Goal: Information Seeking & Learning: Learn about a topic

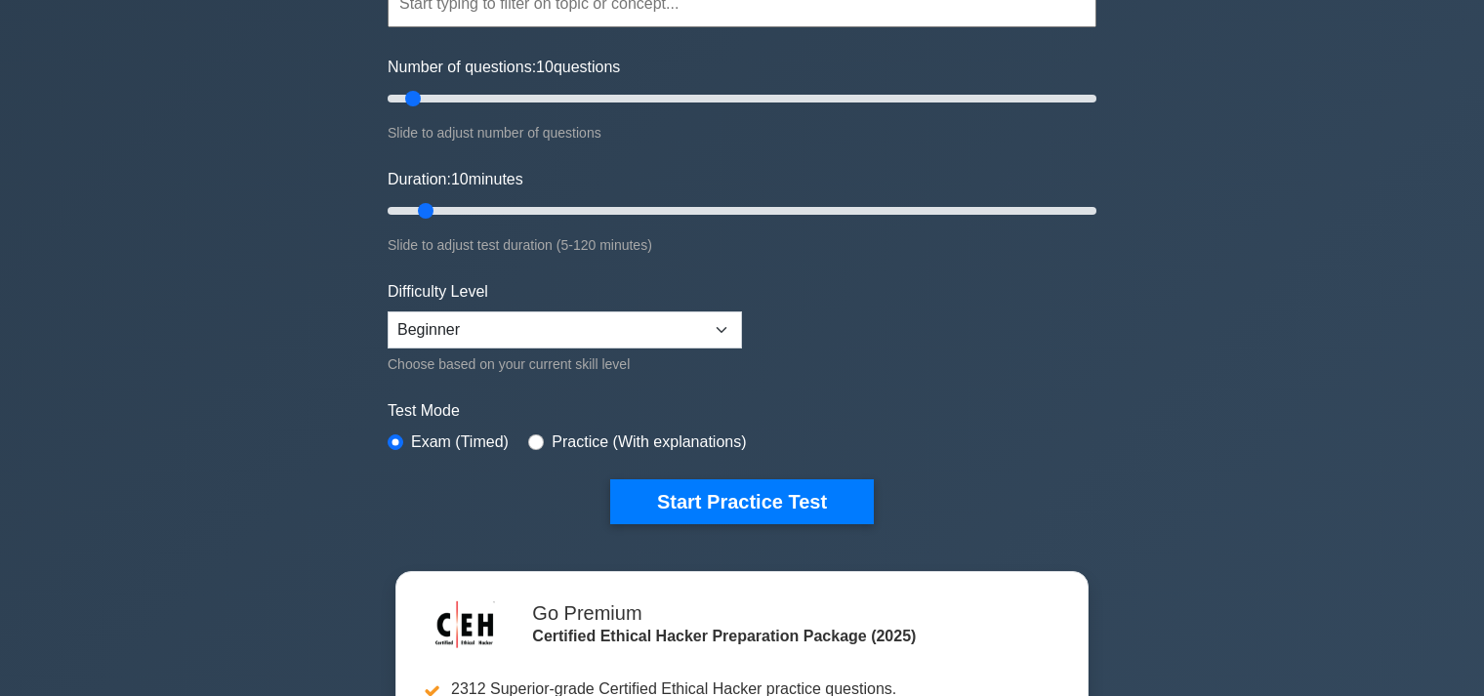
scroll to position [412, 0]
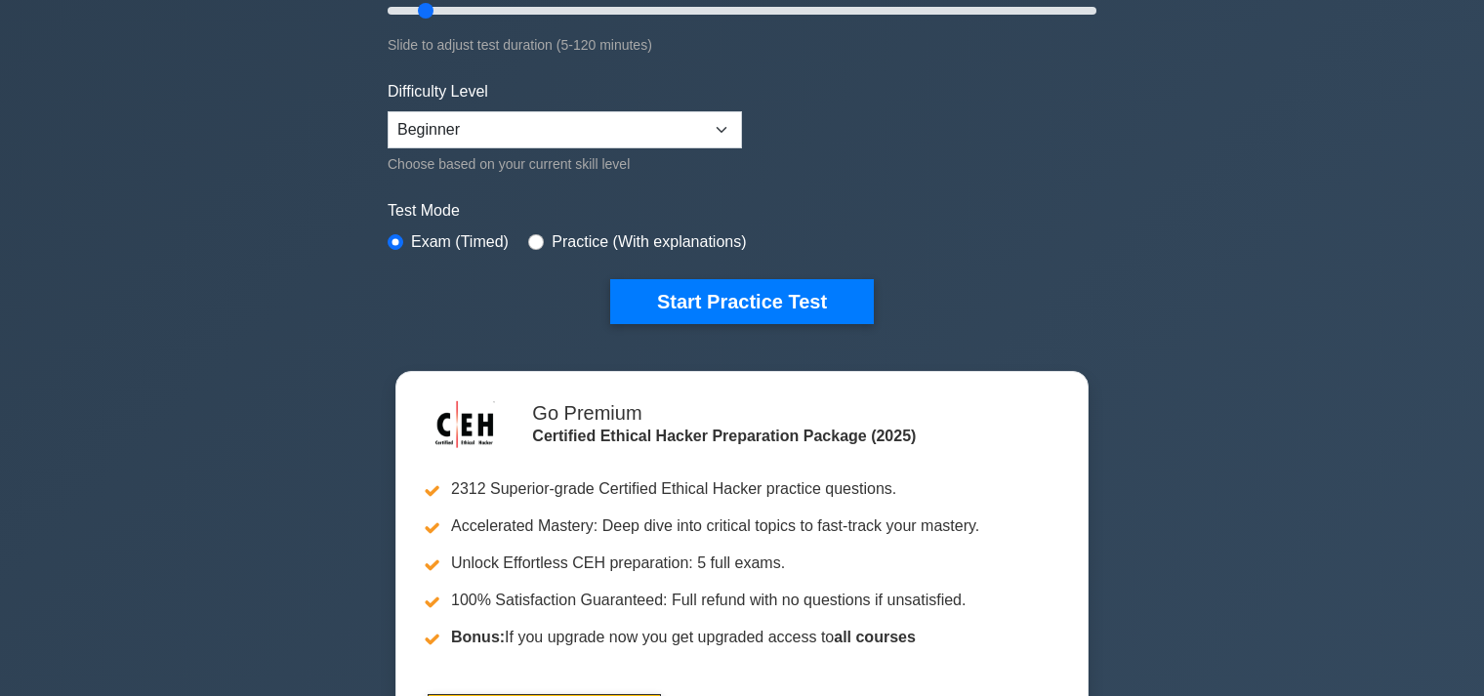
click at [1039, 115] on form "Topics Introduction to Ethical Hacking Footprinting and Reconnaissance Scanning…" at bounding box center [742, 22] width 709 height 603
click at [994, 263] on form "Topics Introduction to Ethical Hacking Footprinting and Reconnaissance Scanning…" at bounding box center [742, 22] width 709 height 603
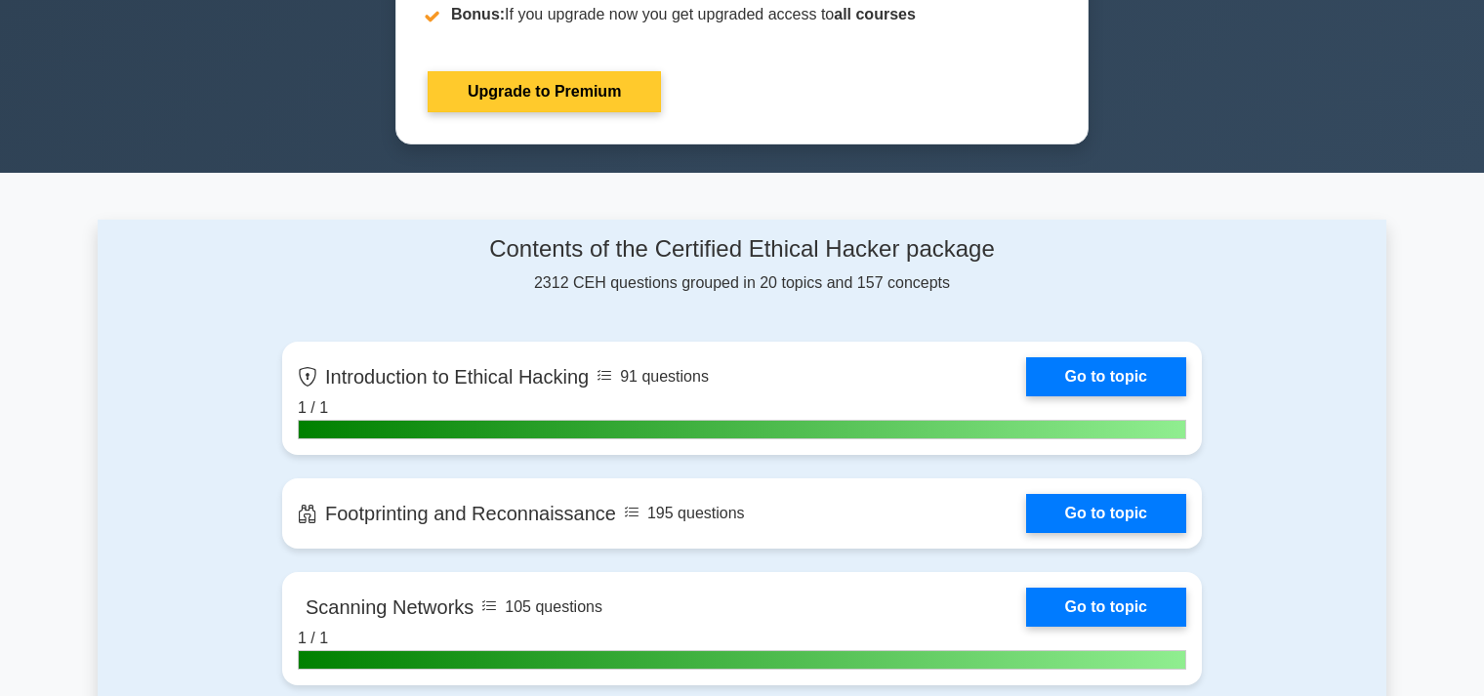
scroll to position [1031, 0]
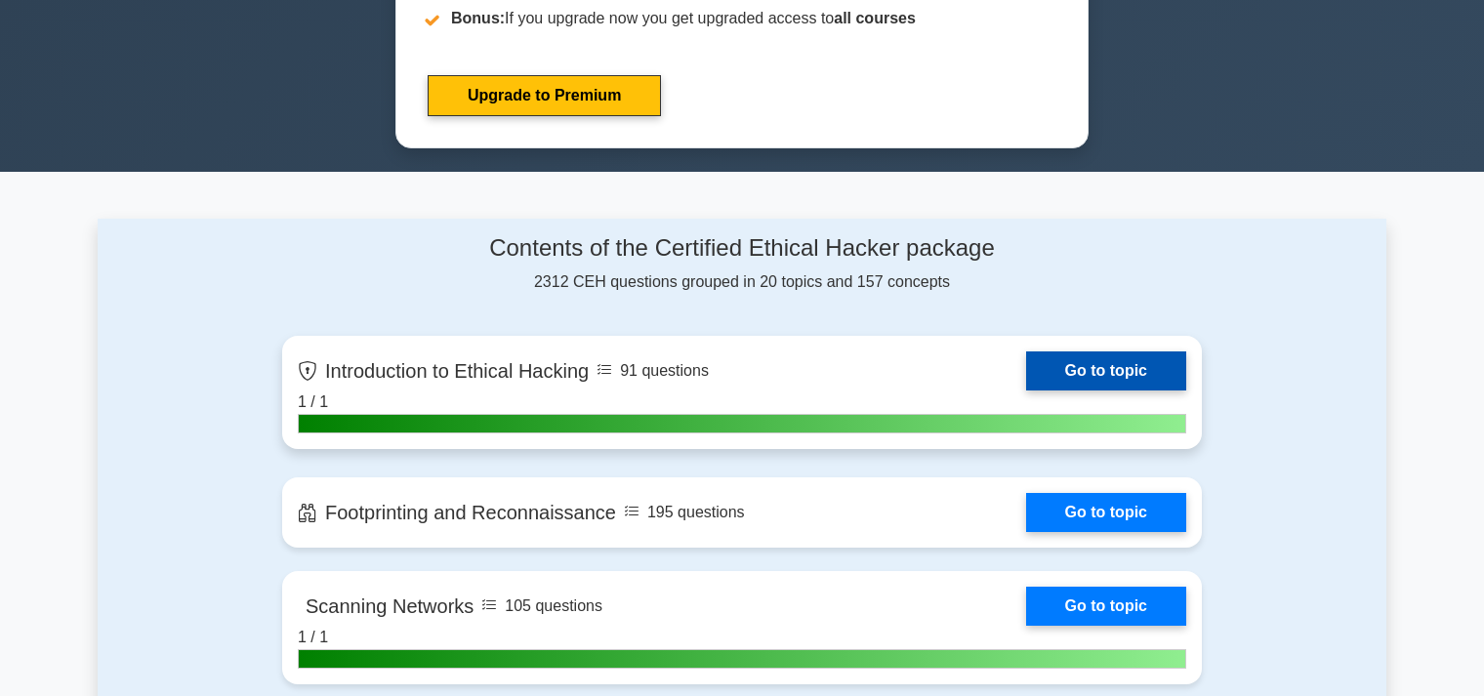
click at [1086, 365] on link "Go to topic" at bounding box center [1106, 371] width 160 height 39
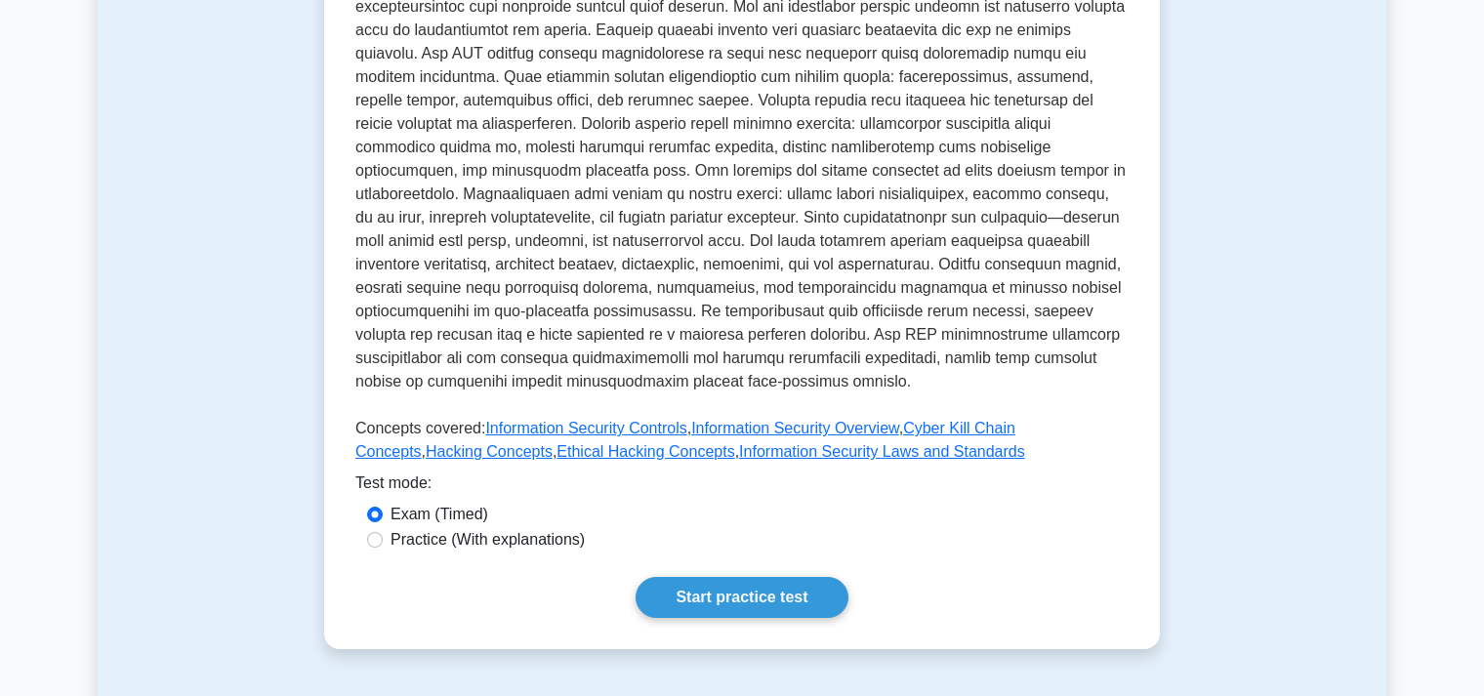
scroll to position [824, 0]
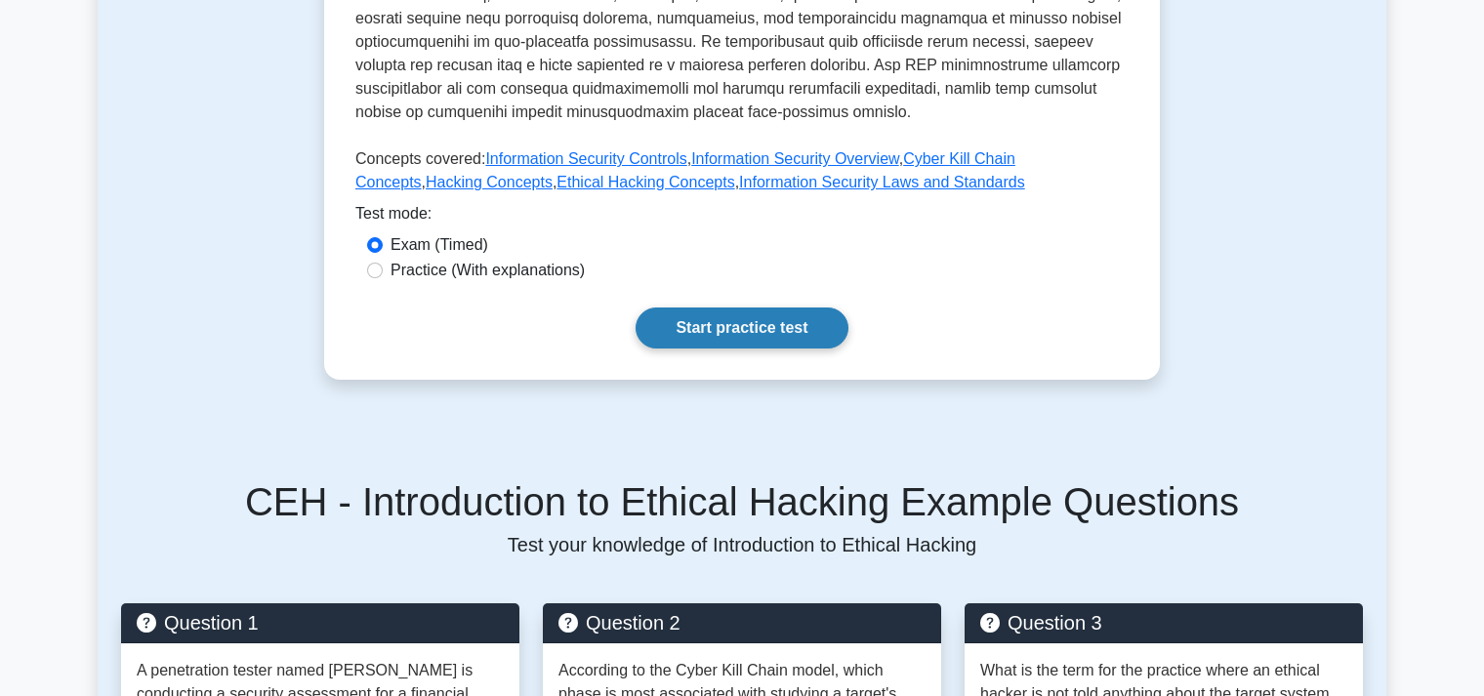
click at [735, 308] on link "Start practice test" at bounding box center [742, 328] width 212 height 41
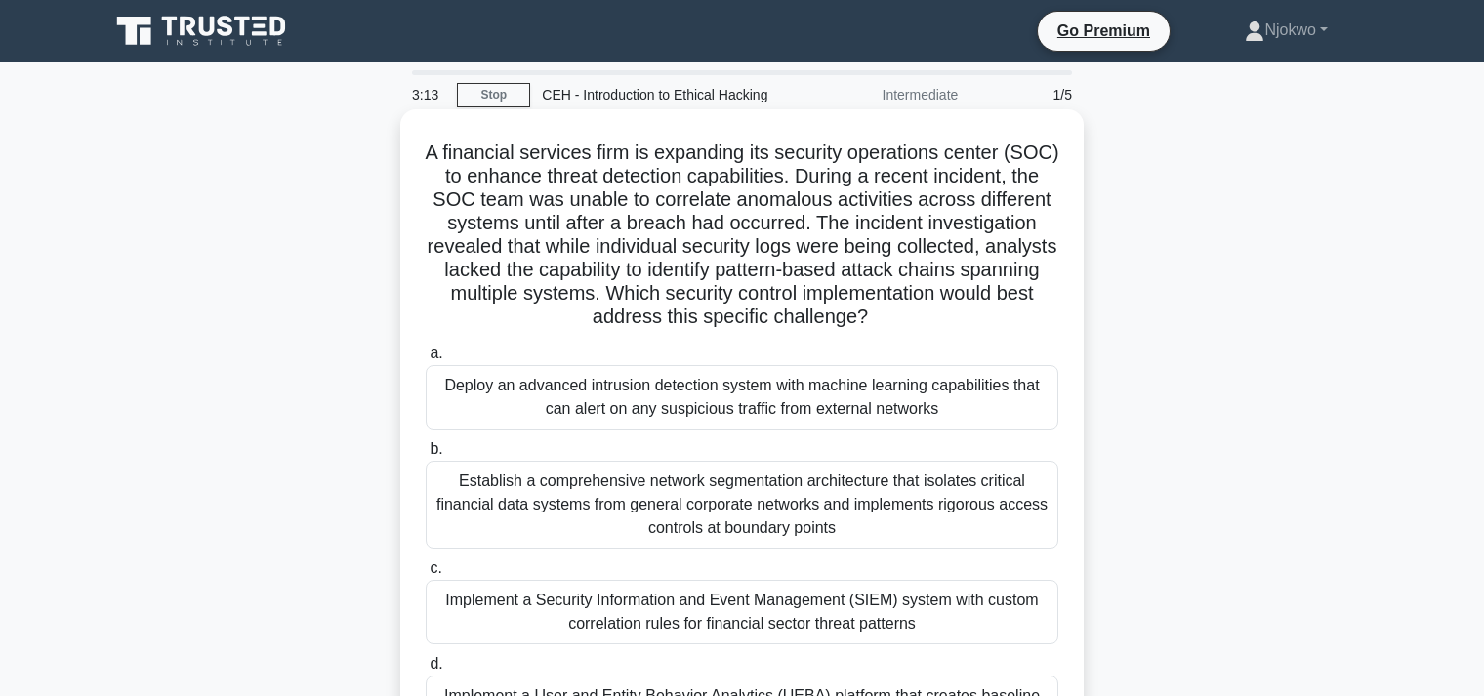
click at [707, 394] on div "Deploy an advanced intrusion detection system with machine learning capabilitie…" at bounding box center [742, 397] width 633 height 64
click at [426, 360] on input "a. Deploy an advanced intrusion detection system with machine learning capabili…" at bounding box center [426, 354] width 0 height 13
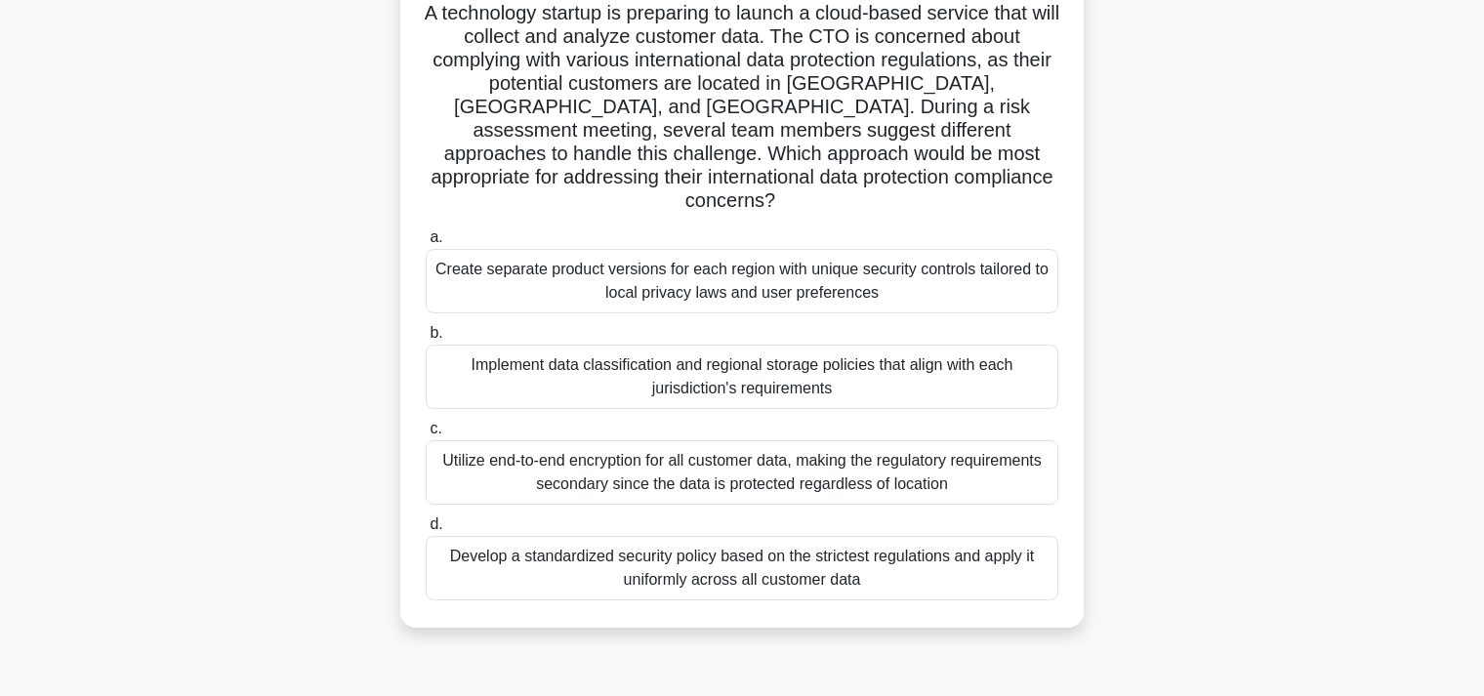
scroll to position [206, 0]
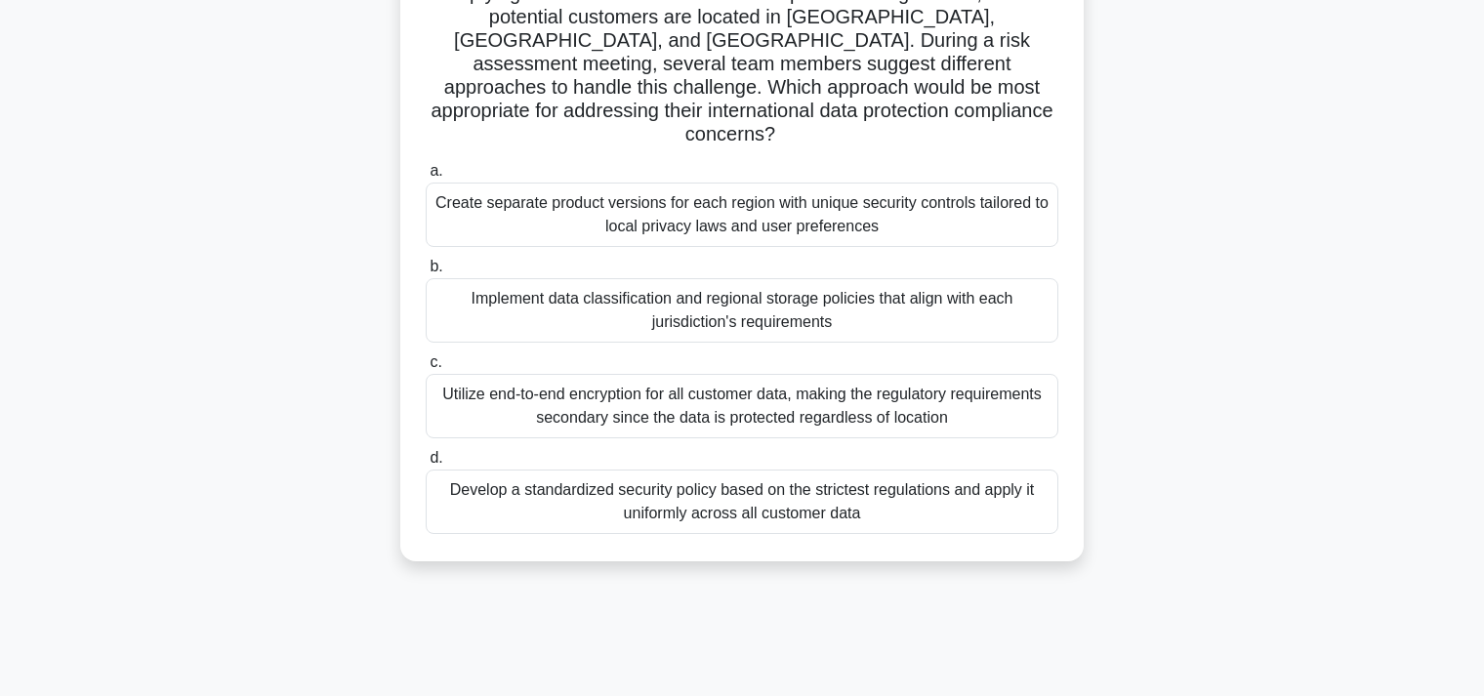
click at [753, 470] on div "Develop a standardized security policy based on the strictest regulations and a…" at bounding box center [742, 502] width 633 height 64
click at [426, 465] on input "d. Develop a standardized security policy based on the strictest regulations an…" at bounding box center [426, 458] width 0 height 13
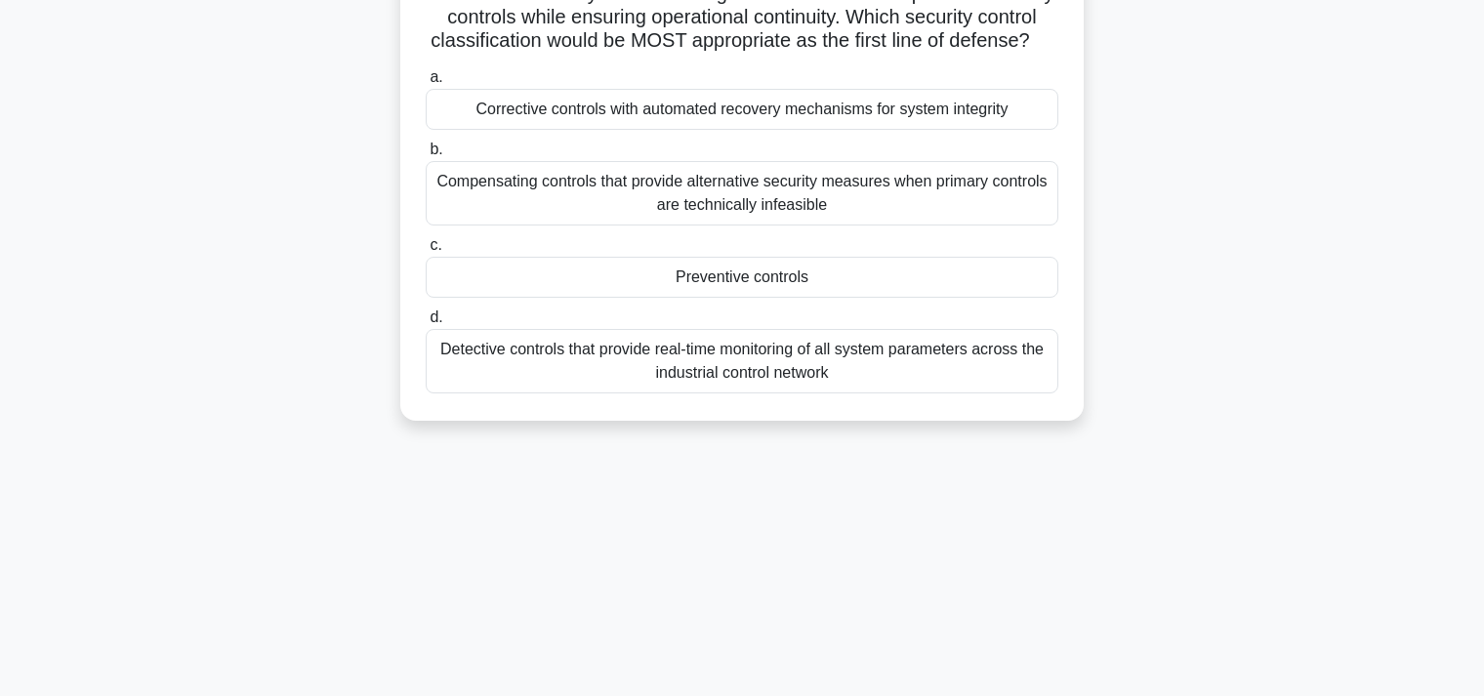
click at [745, 363] on div "Detective controls that provide real-time monitoring of all system parameters a…" at bounding box center [742, 361] width 633 height 64
click at [426, 324] on input "d. Detective controls that provide real-time monitoring of all system parameter…" at bounding box center [426, 317] width 0 height 13
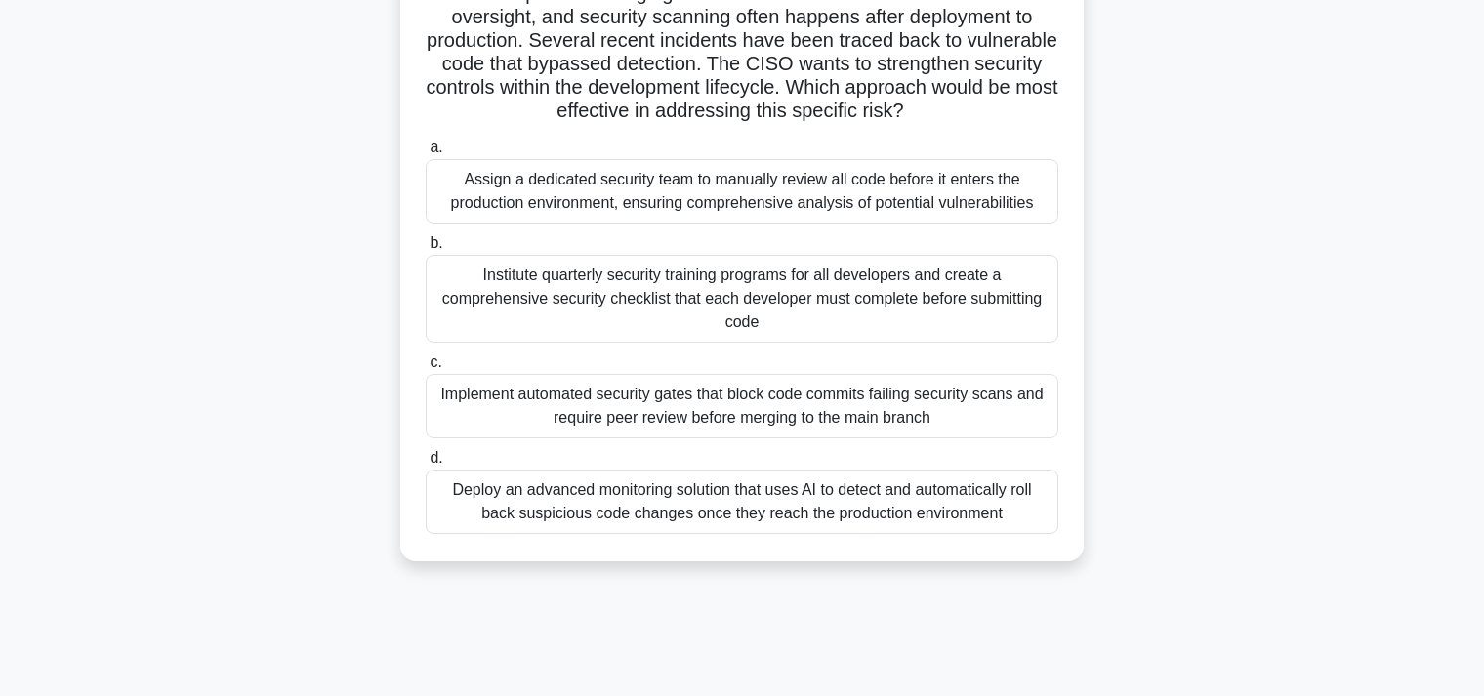
click at [743, 403] on div "Implement automated security gates that block code commits failing security sca…" at bounding box center [742, 406] width 633 height 64
click at [426, 369] on input "c. Implement automated security gates that block code commits failing security …" at bounding box center [426, 362] width 0 height 13
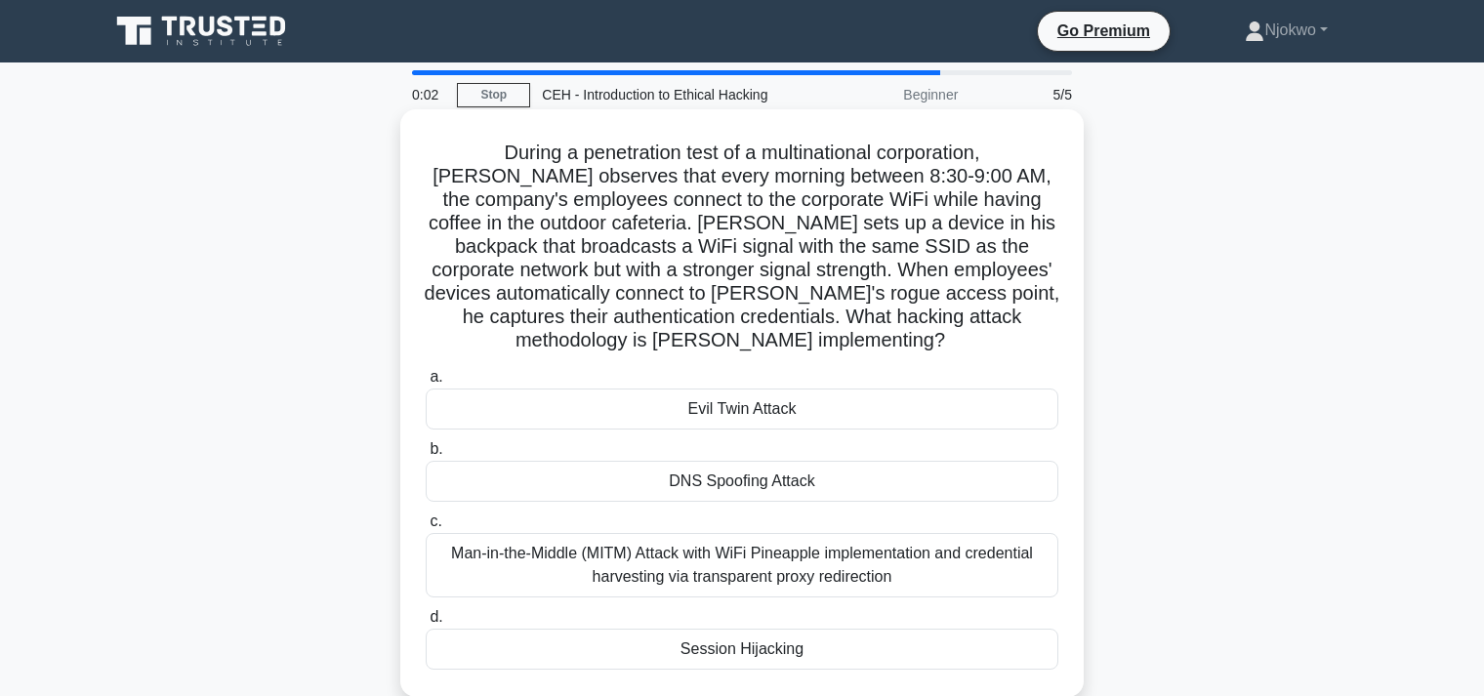
scroll to position [0, 0]
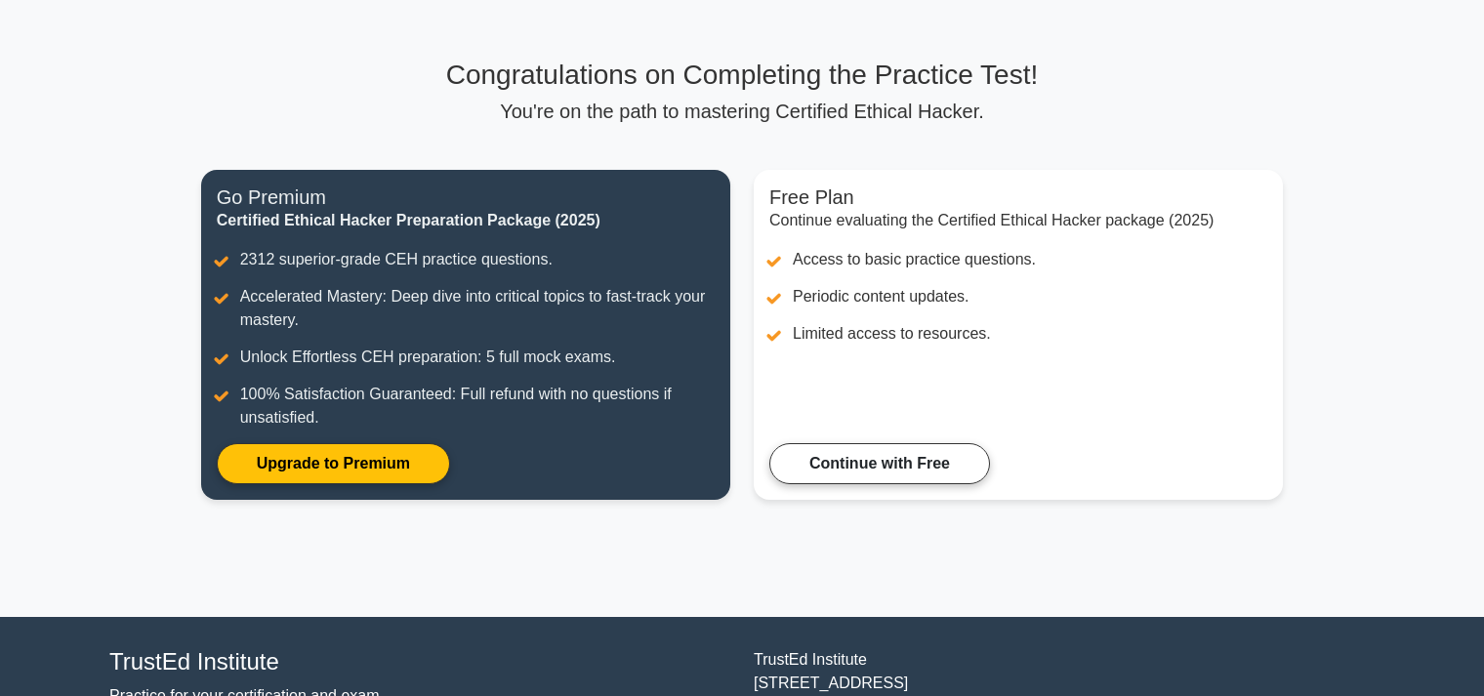
scroll to position [27, 0]
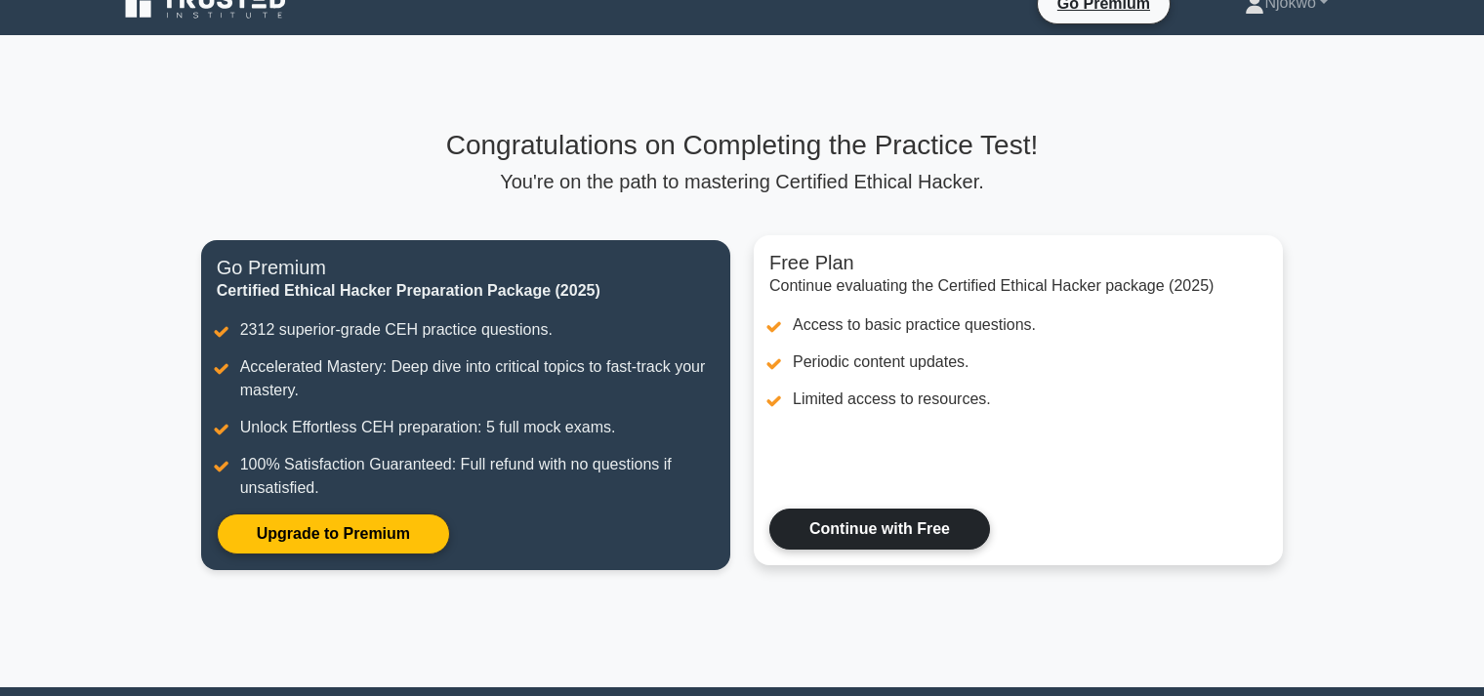
click at [848, 529] on link "Continue with Free" at bounding box center [879, 529] width 221 height 41
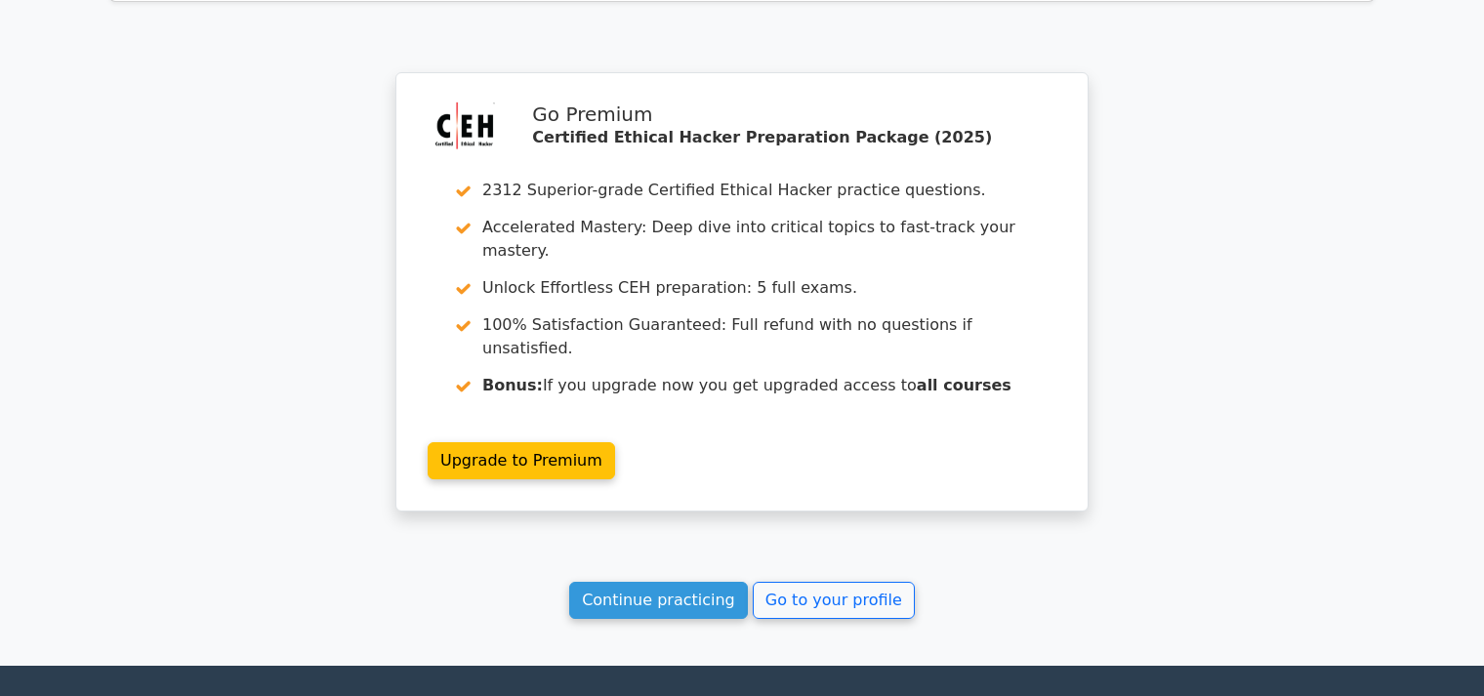
scroll to position [3547, 0]
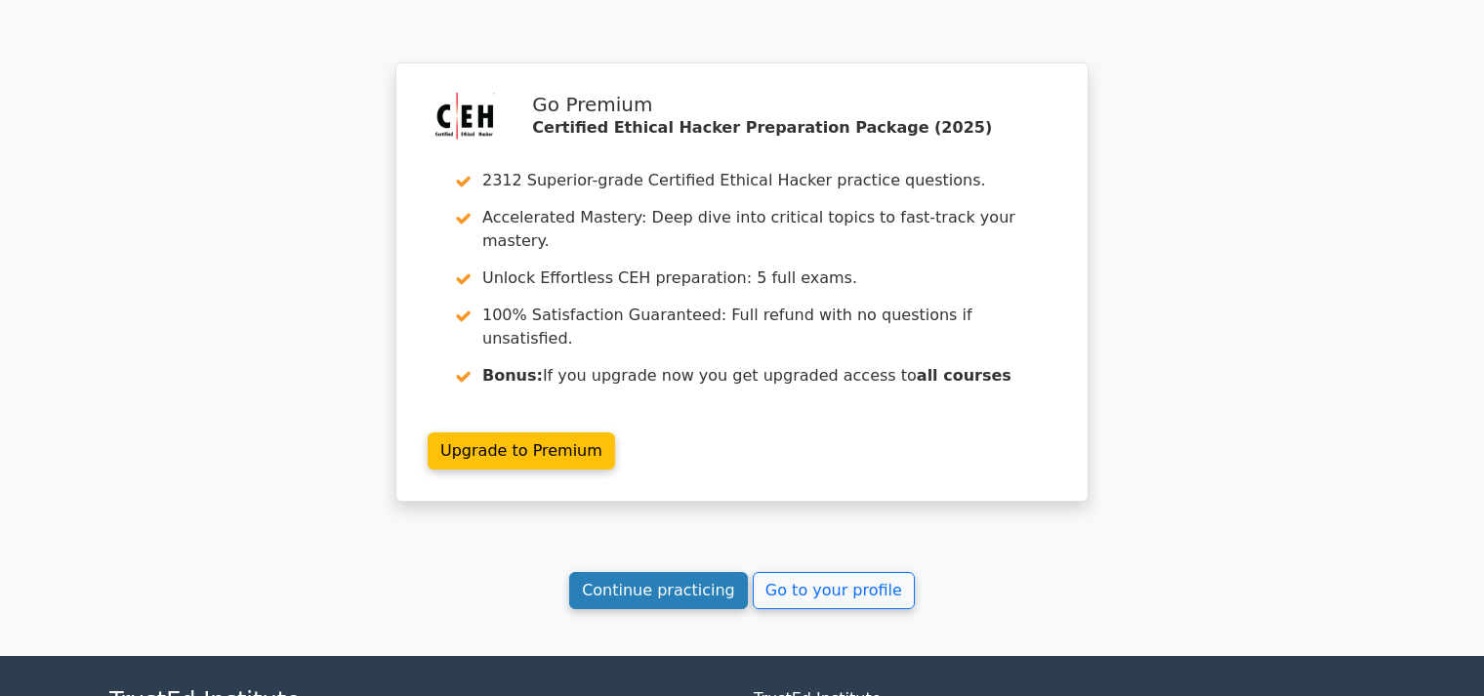
click at [653, 572] on link "Continue practicing" at bounding box center [658, 590] width 179 height 37
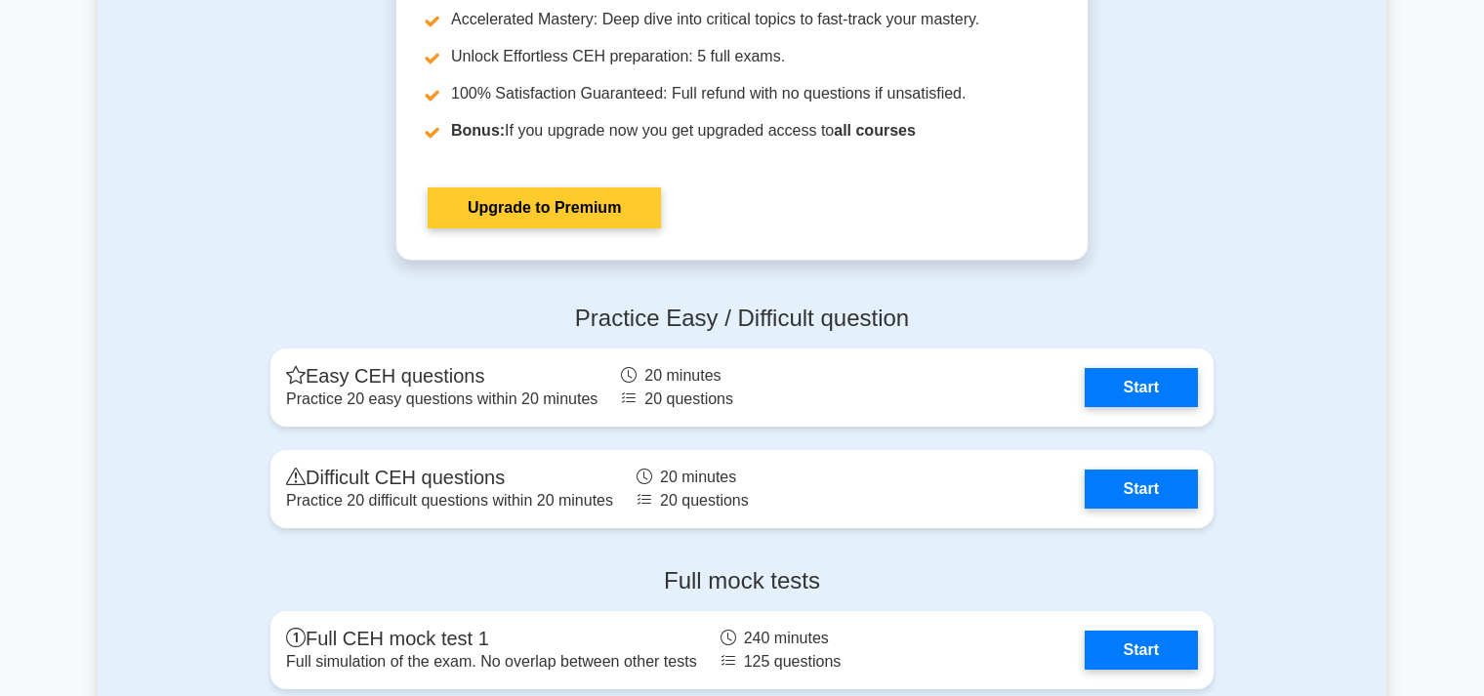
scroll to position [3807, 0]
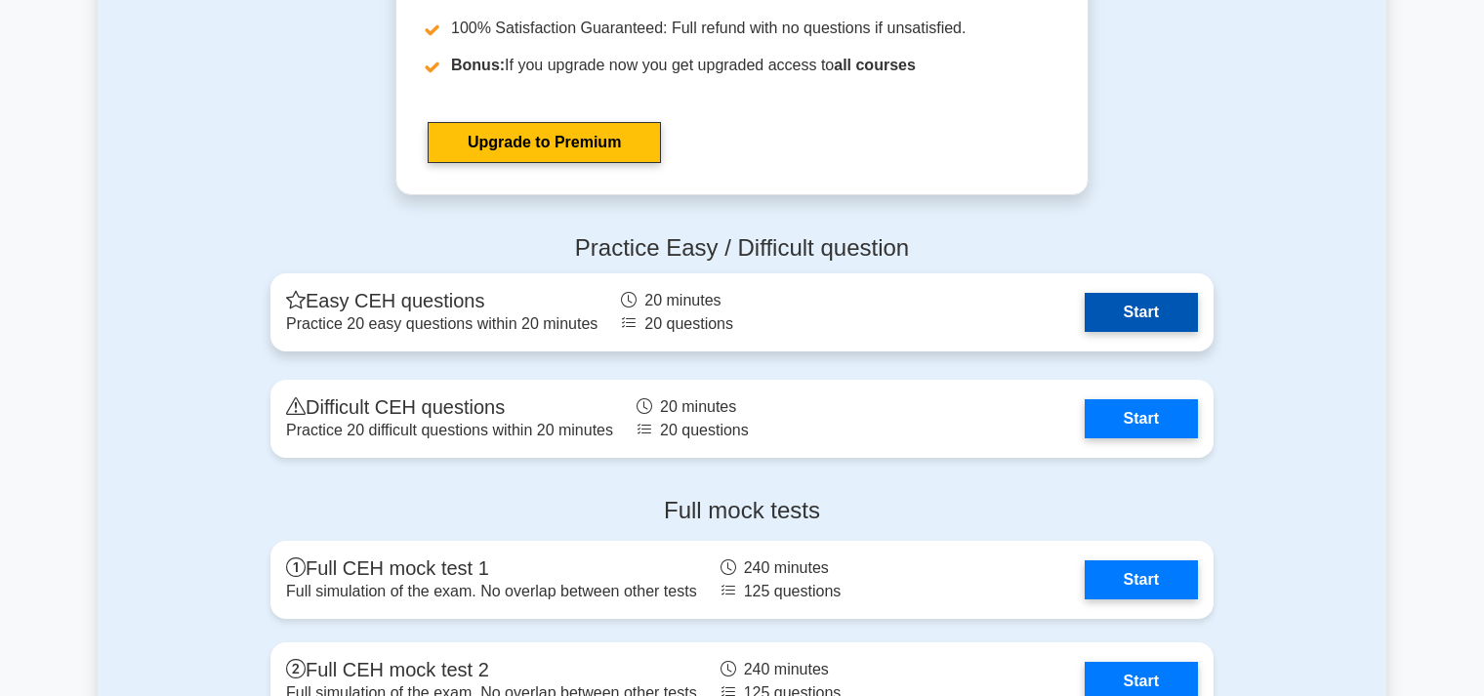
click at [1130, 311] on link "Start" at bounding box center [1141, 312] width 113 height 39
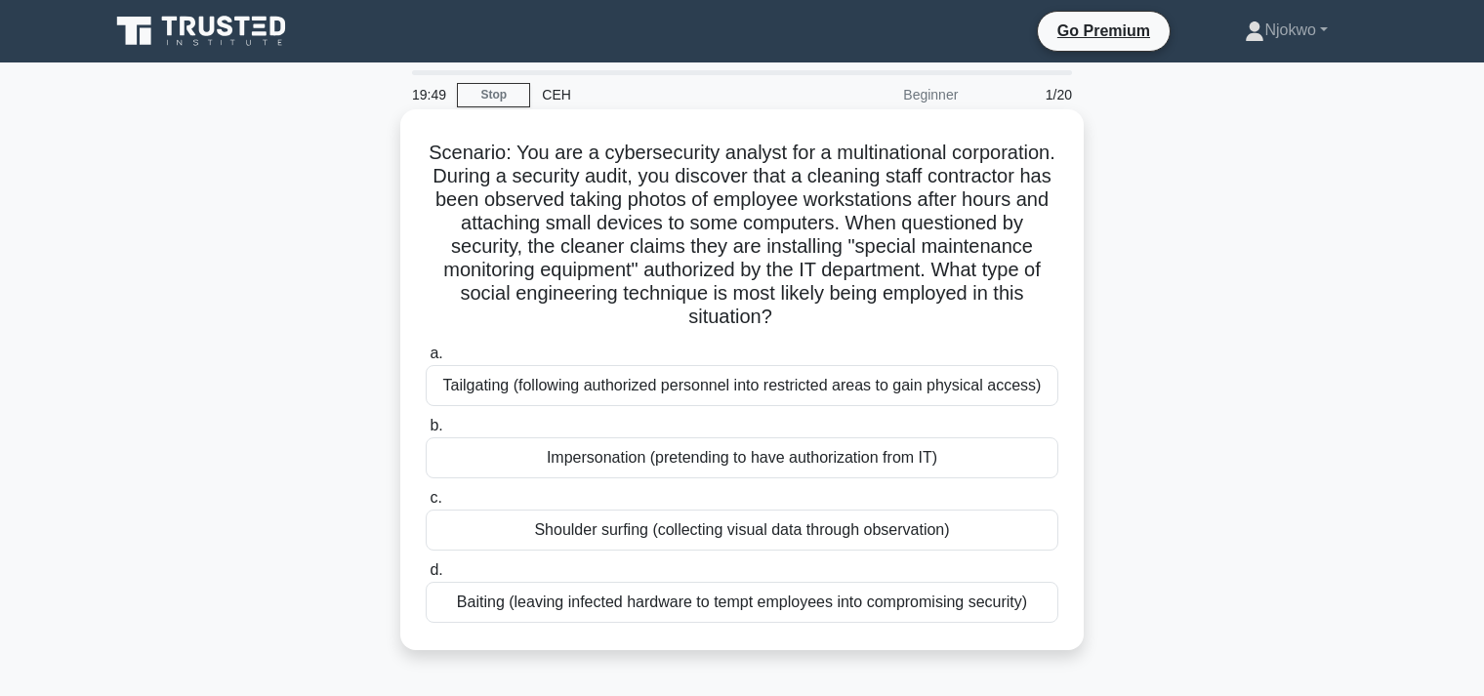
click at [600, 196] on h5 "Scenario: You are a cybersecurity analyst for a multinational corporation. Duri…" at bounding box center [742, 235] width 637 height 189
click at [529, 368] on div "Tailgating (following authorized personnel into restricted areas to gain physic…" at bounding box center [742, 385] width 633 height 41
click at [426, 360] on input "a. Tailgating (following authorized personnel into restricted areas to gain phy…" at bounding box center [426, 354] width 0 height 13
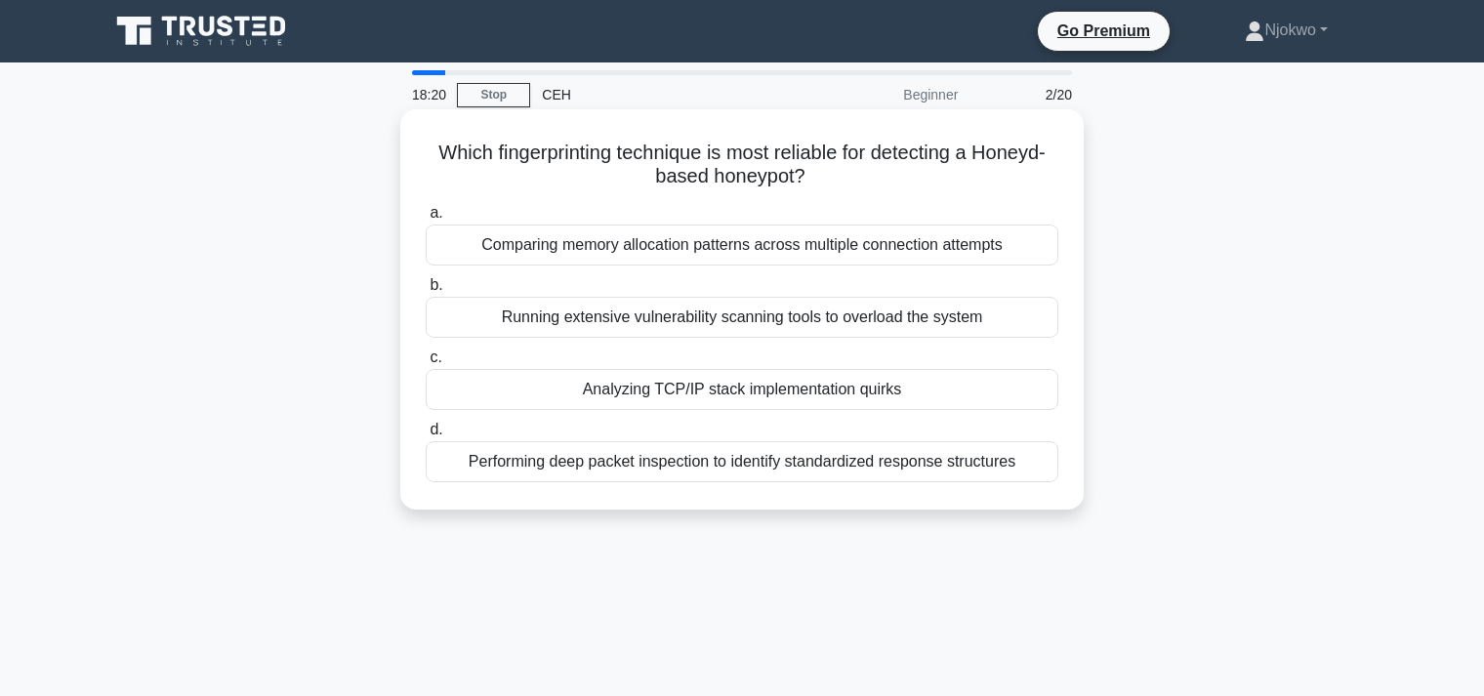
click at [630, 461] on div "Performing deep packet inspection to identify standardized response structures" at bounding box center [742, 461] width 633 height 41
click at [426, 436] on input "d. Performing deep packet inspection to identify standardized response structur…" at bounding box center [426, 430] width 0 height 13
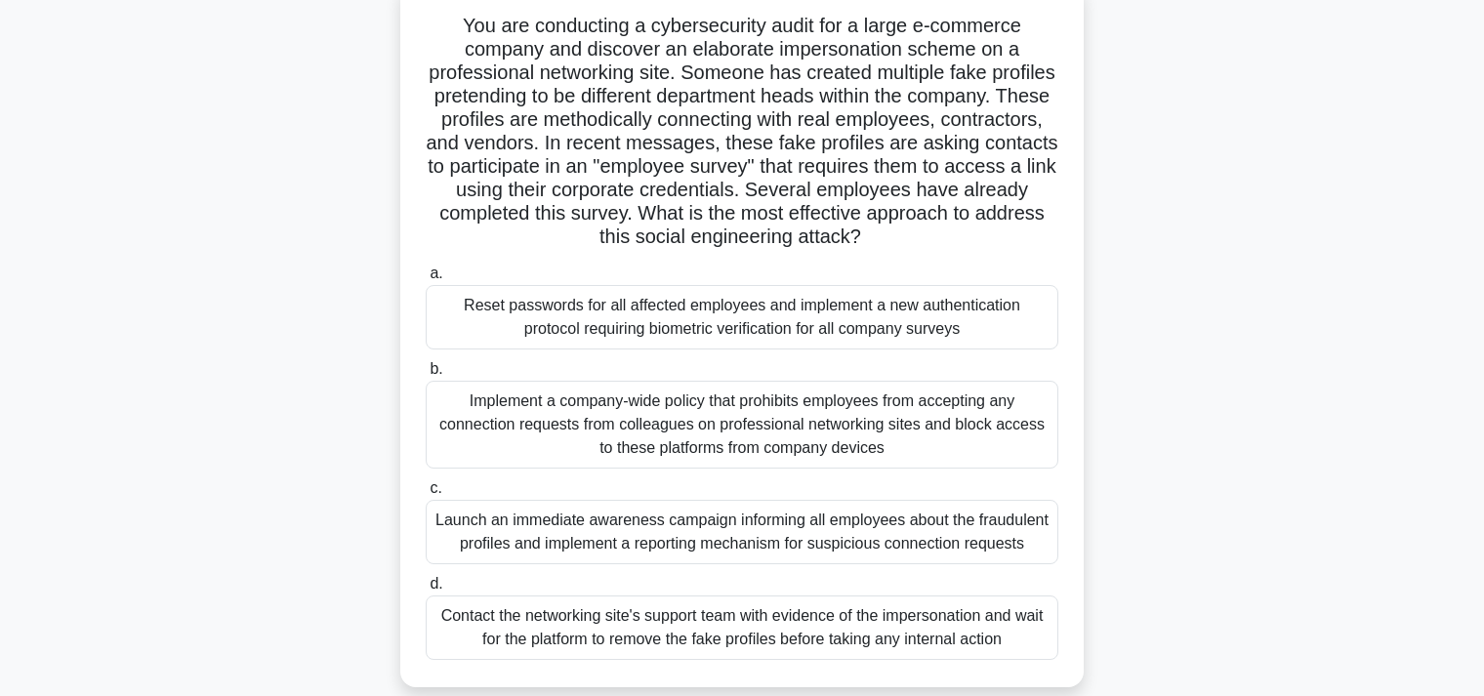
scroll to position [206, 0]
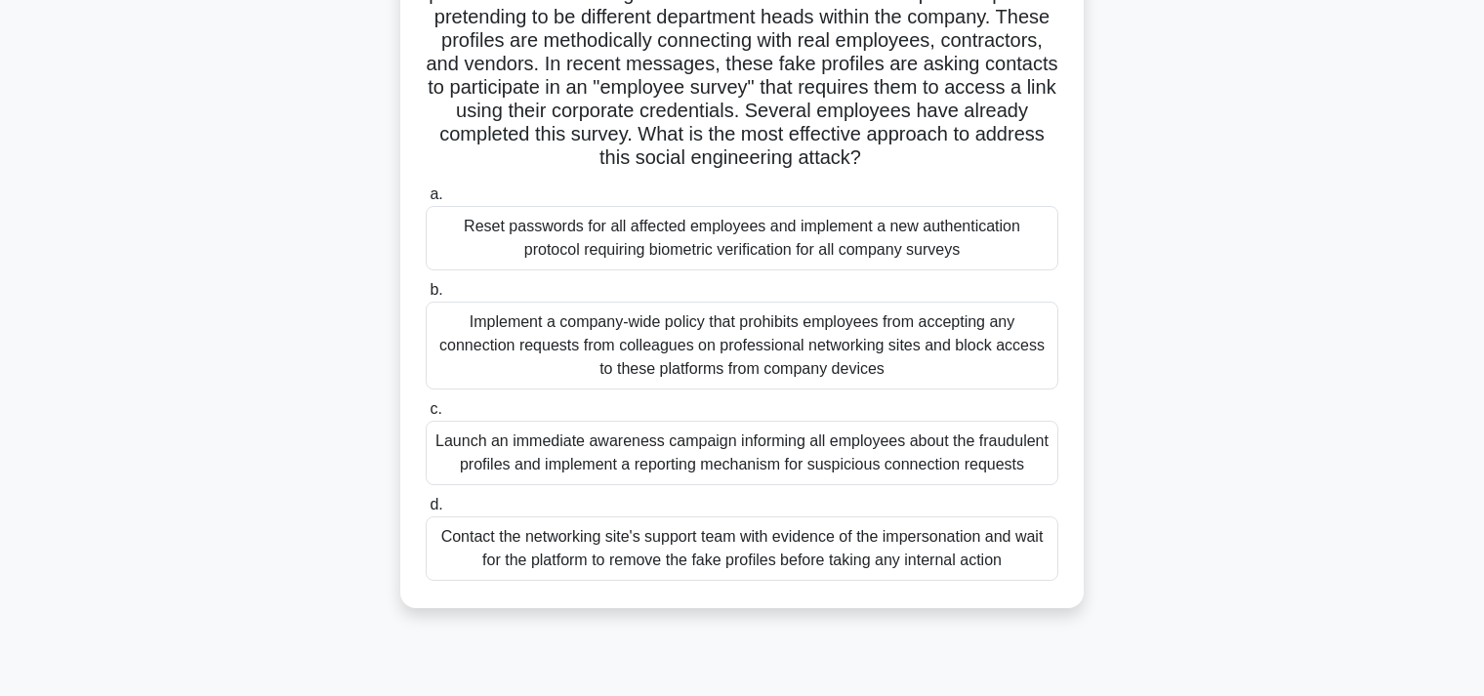
click at [639, 236] on div "Reset passwords for all affected employees and implement a new authentication p…" at bounding box center [742, 238] width 633 height 64
click at [426, 201] on input "a. Reset passwords for all affected employees and implement a new authenticatio…" at bounding box center [426, 194] width 0 height 13
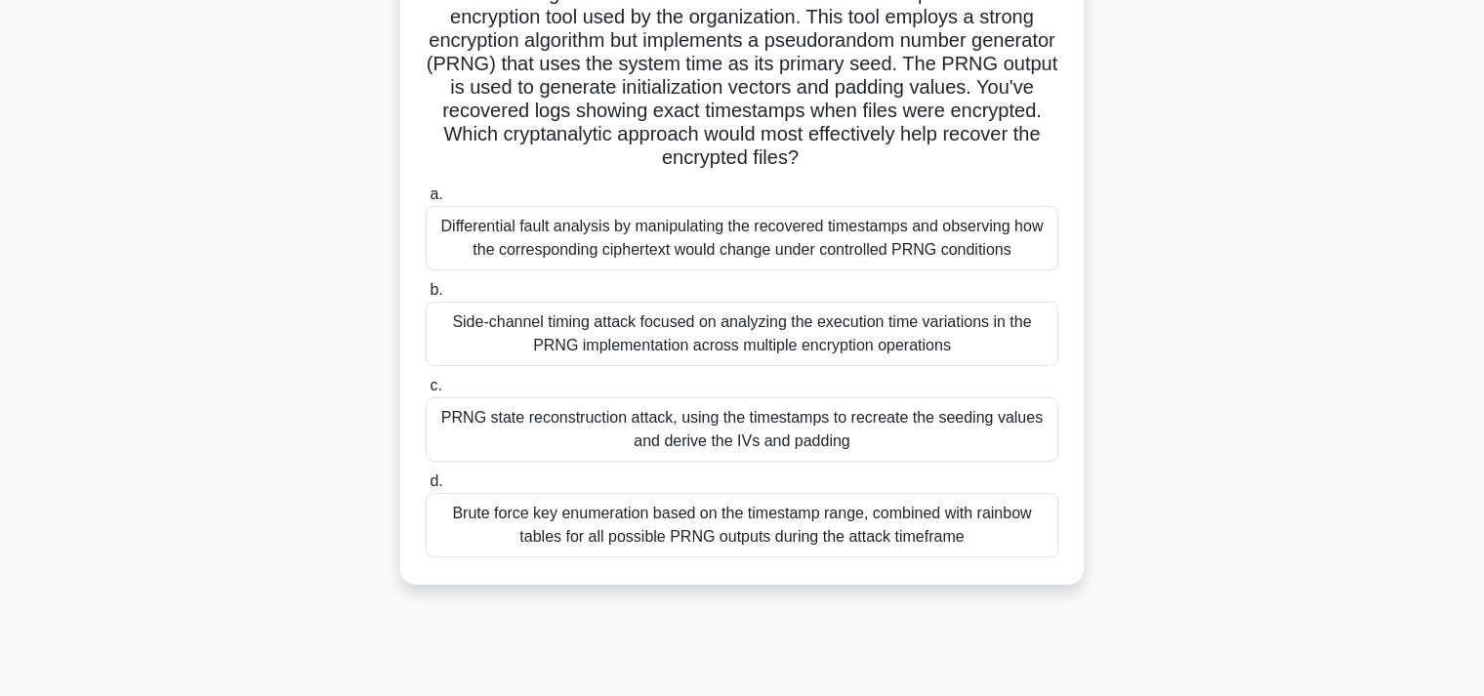
click at [645, 328] on div "Side-channel timing attack focused on analyzing the execution time variations i…" at bounding box center [742, 334] width 633 height 64
click at [426, 297] on input "b. Side-channel timing attack focused on analyzing the execution time variation…" at bounding box center [426, 290] width 0 height 13
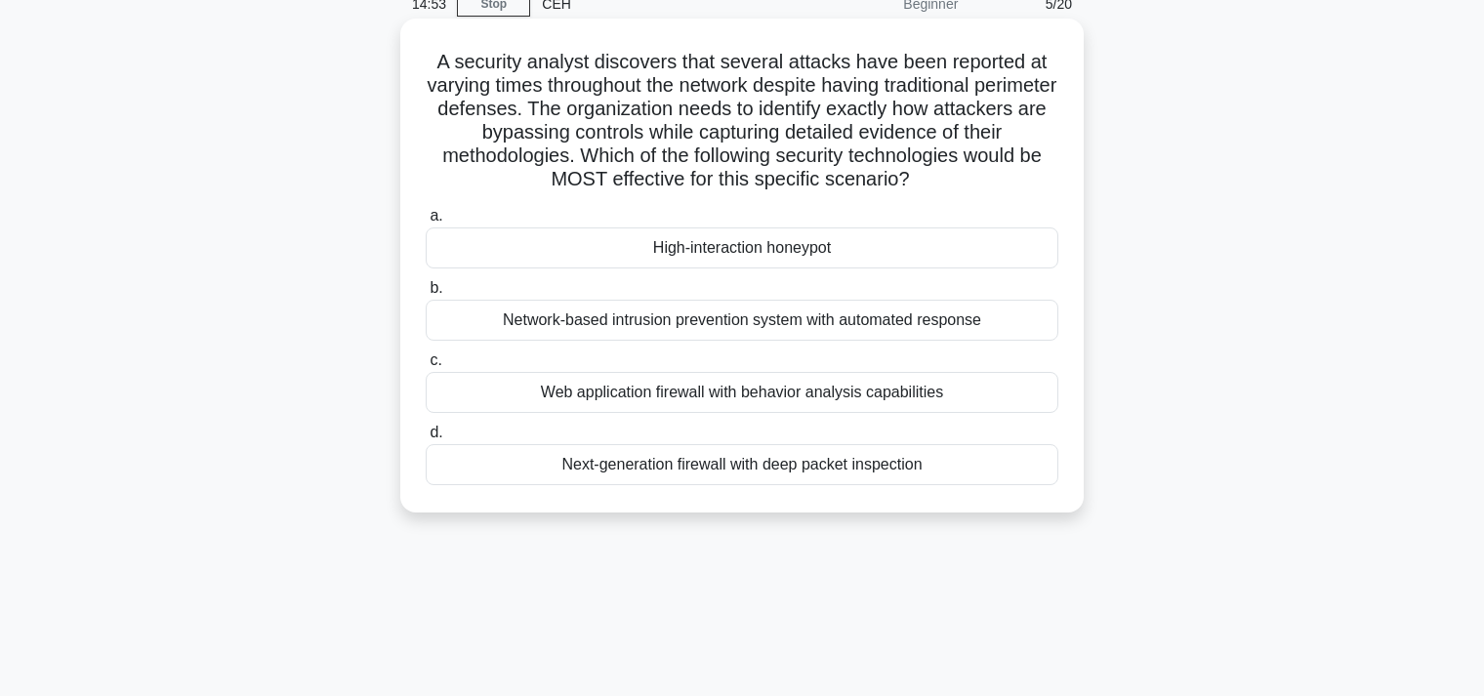
scroll to position [0, 0]
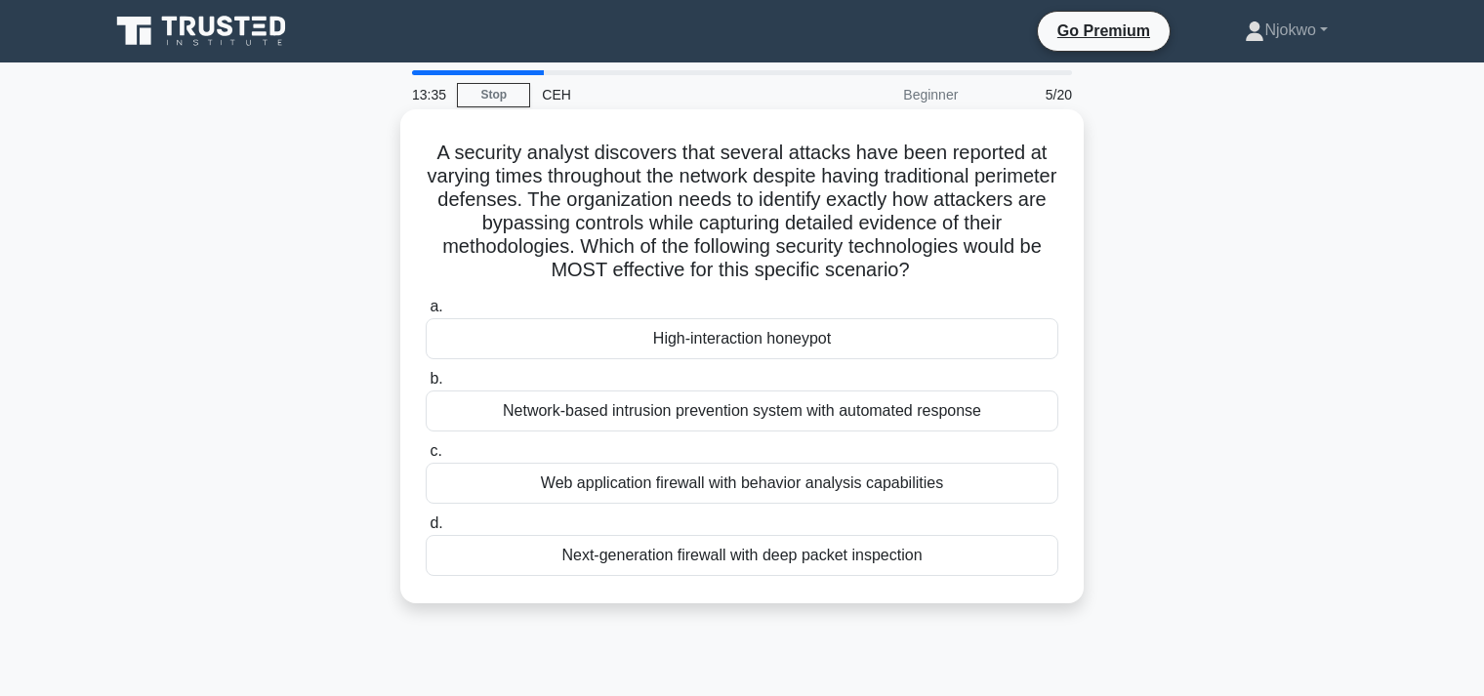
click at [743, 339] on div "High-interaction honeypot" at bounding box center [742, 338] width 633 height 41
click at [426, 313] on input "a. High-interaction honeypot" at bounding box center [426, 307] width 0 height 13
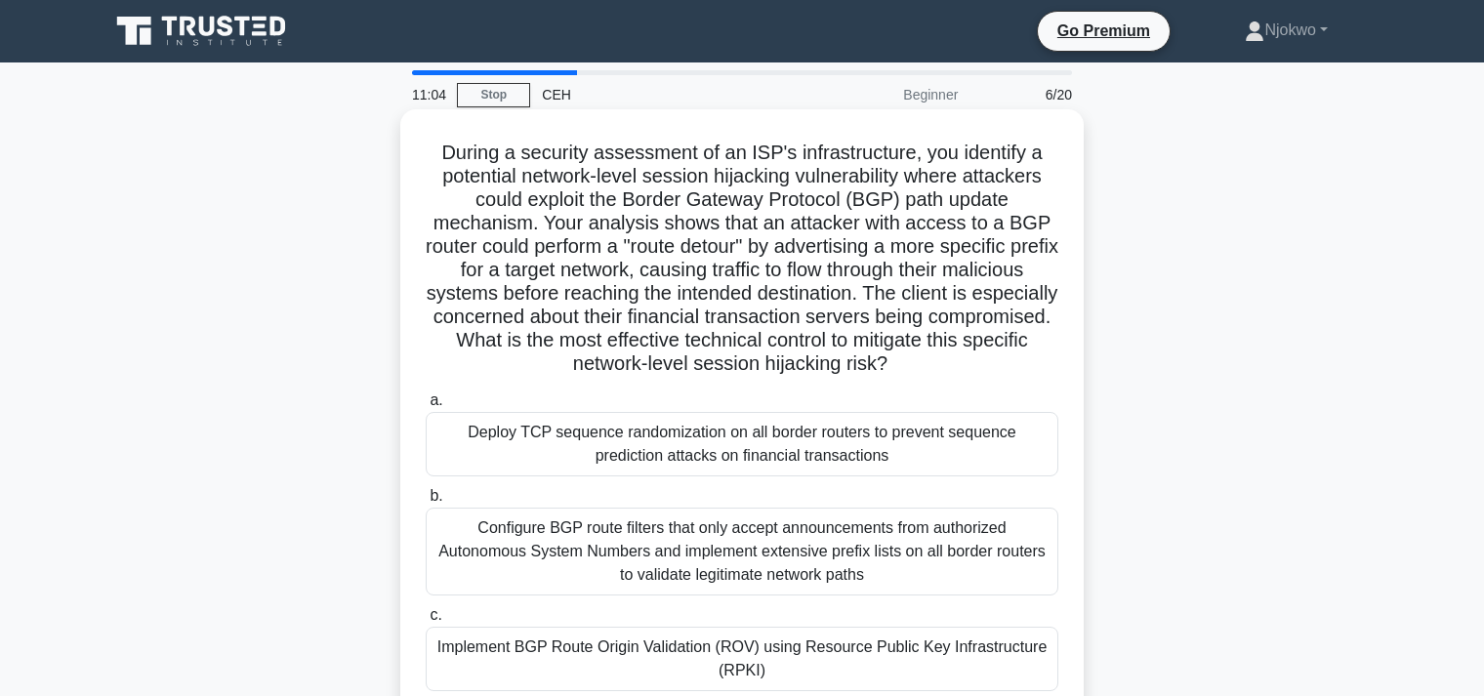
click at [698, 437] on div "Deploy TCP sequence randomization on all border routers to prevent sequence pre…" at bounding box center [742, 444] width 633 height 64
click at [426, 407] on input "a. Deploy TCP sequence randomization on all border routers to prevent sequence …" at bounding box center [426, 400] width 0 height 13
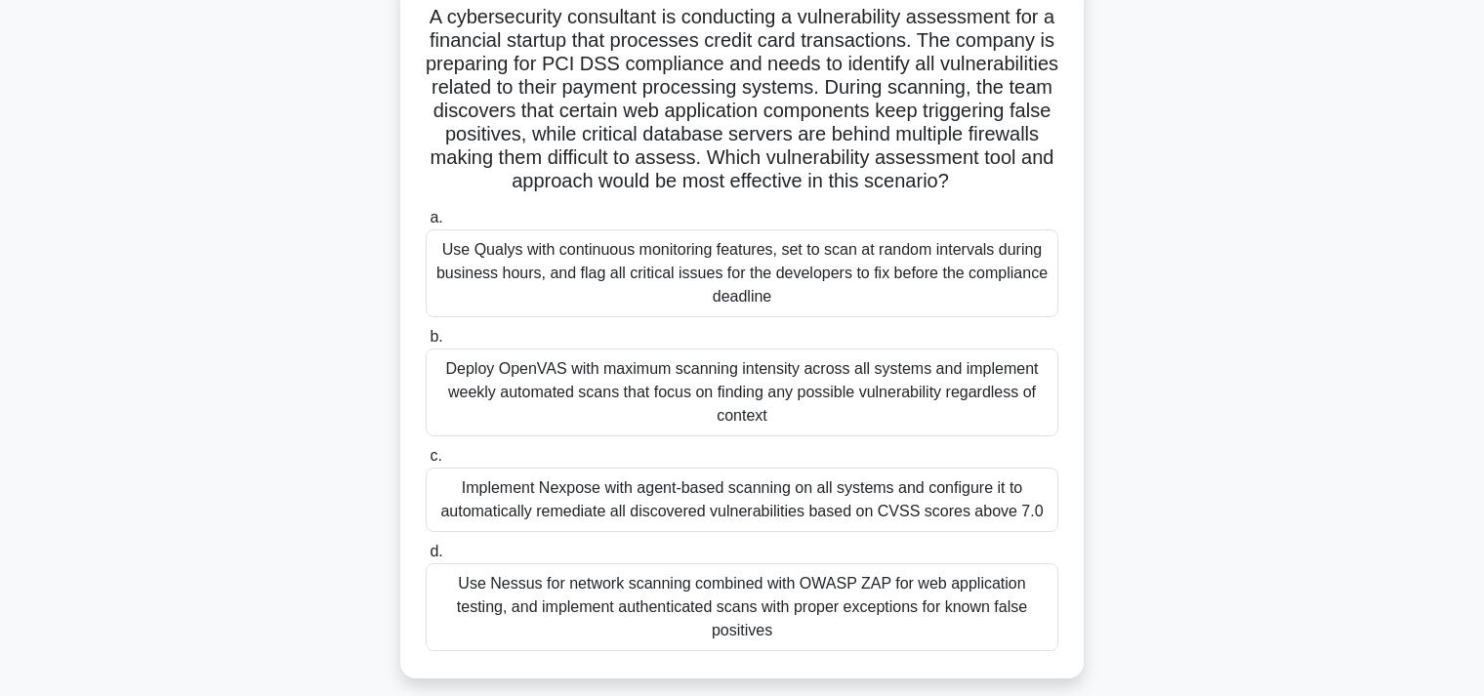
scroll to position [206, 0]
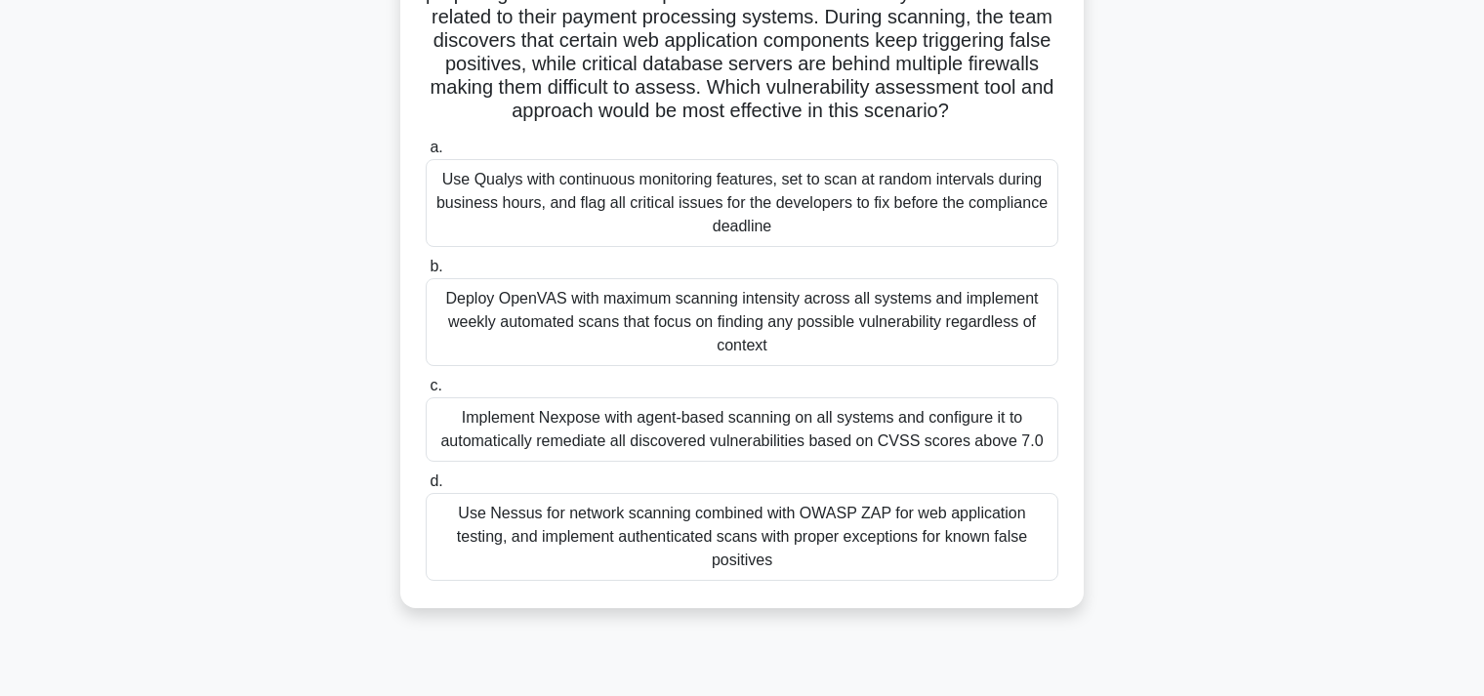
click at [708, 524] on div "Use Nessus for network scanning combined with OWASP ZAP for web application tes…" at bounding box center [742, 537] width 633 height 88
click at [426, 488] on input "d. Use Nessus for network scanning combined with OWASP ZAP for web application …" at bounding box center [426, 482] width 0 height 13
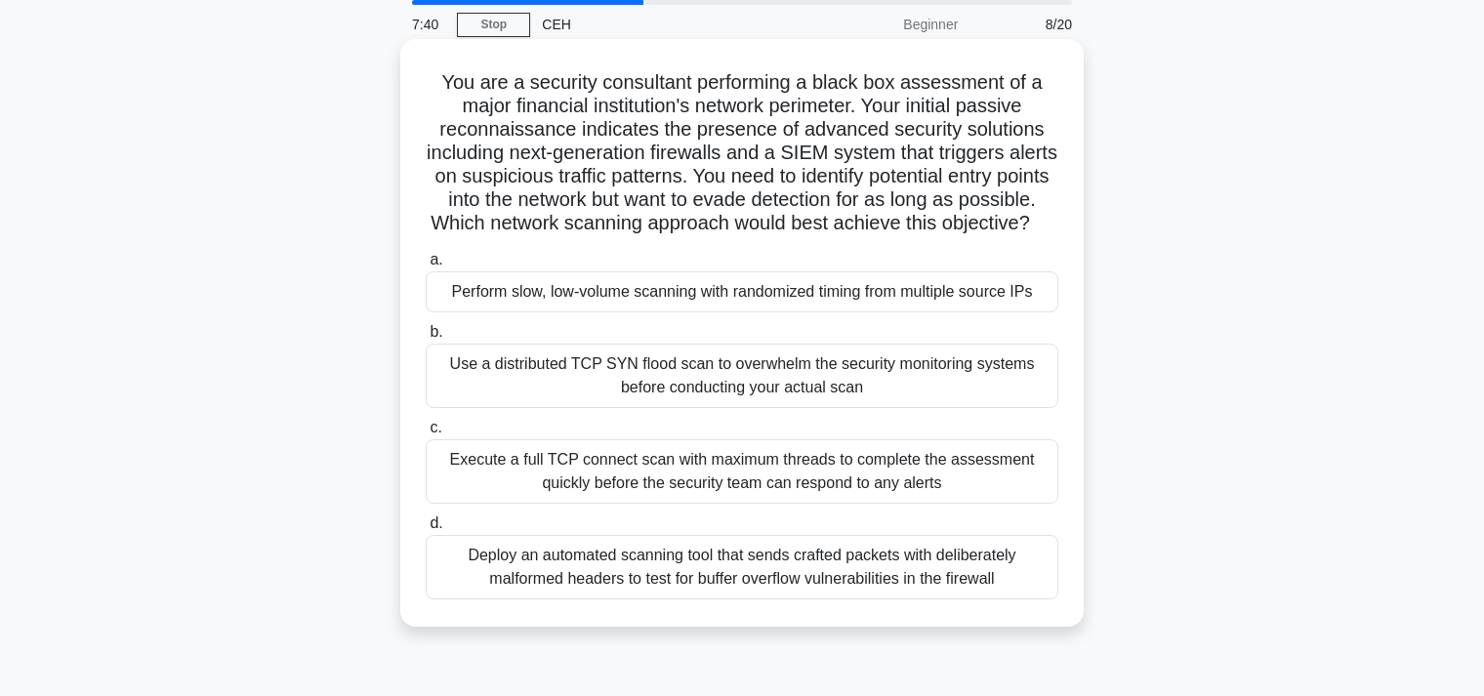
scroll to position [0, 0]
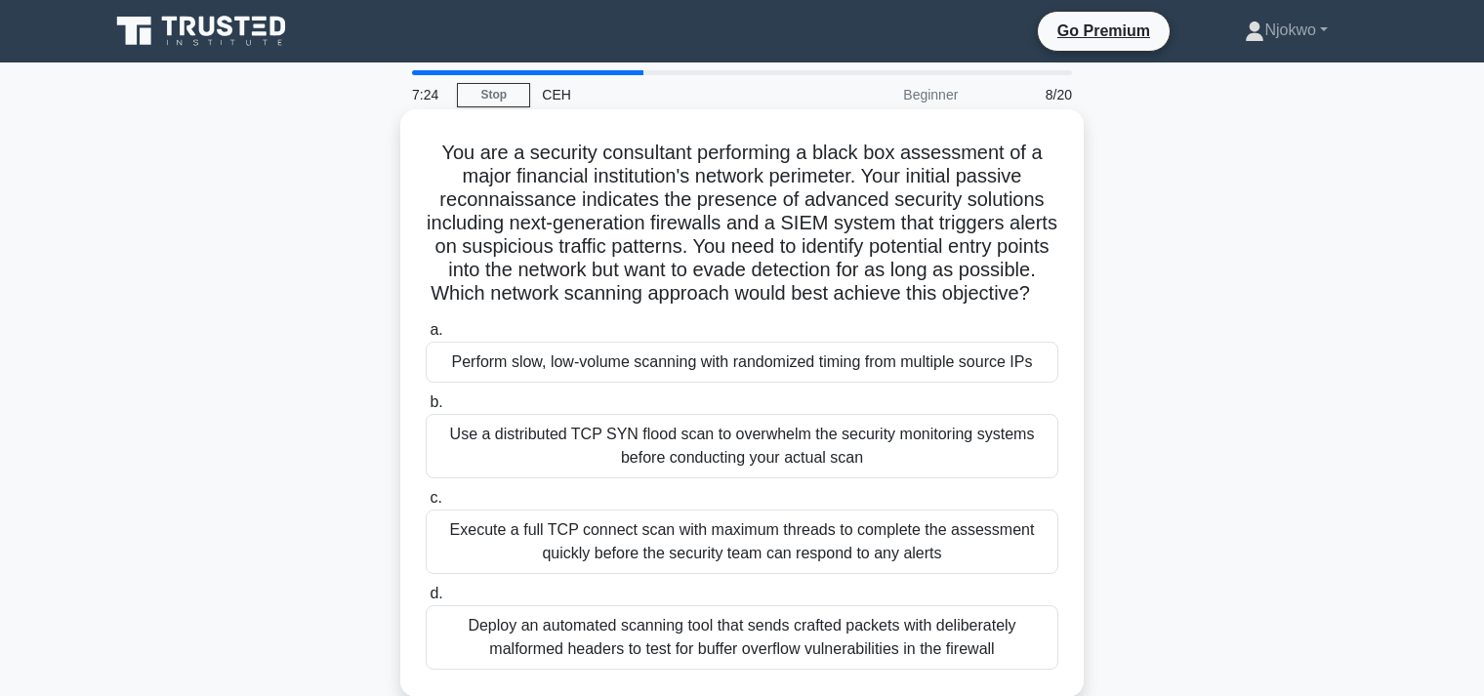
click at [664, 437] on div "Use a distributed TCP SYN flood scan to overwhelm the security monitoring syste…" at bounding box center [742, 446] width 633 height 64
click at [426, 409] on input "b. Use a distributed TCP SYN flood scan to overwhelm the security monitoring sy…" at bounding box center [426, 402] width 0 height 13
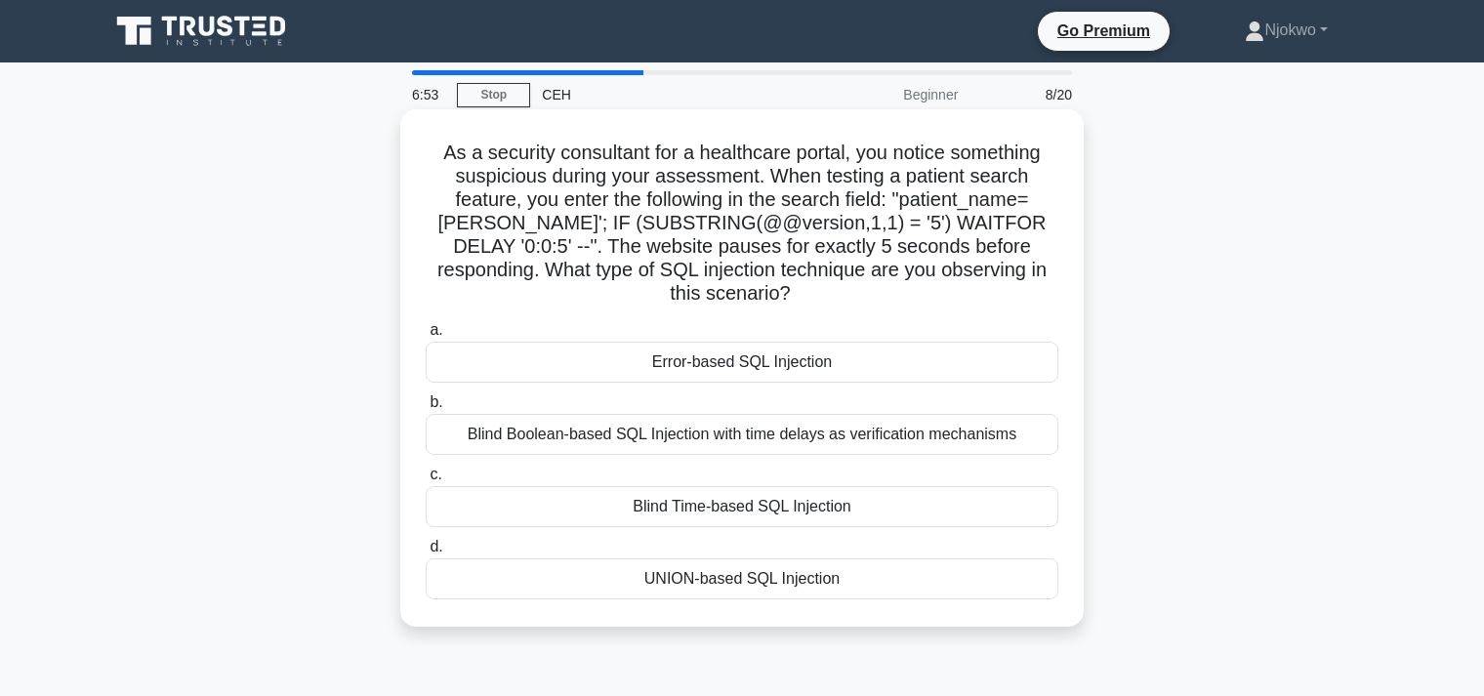
click at [737, 486] on div "Blind Time-based SQL Injection" at bounding box center [742, 506] width 633 height 41
click at [426, 481] on input "c. Blind Time-based SQL Injection" at bounding box center [426, 475] width 0 height 13
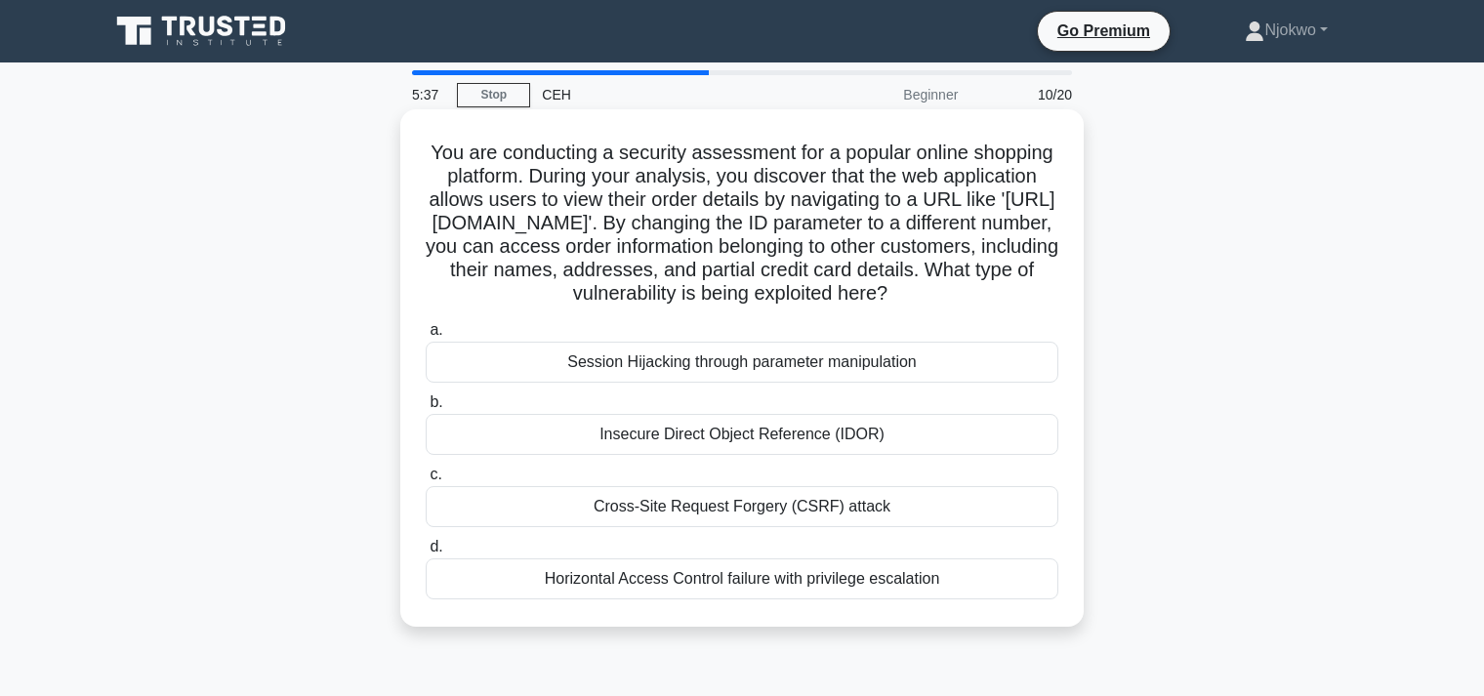
click at [701, 504] on div "Cross-Site Request Forgery (CSRF) attack" at bounding box center [742, 506] width 633 height 41
click at [426, 481] on input "c. Cross-Site Request Forgery (CSRF) attack" at bounding box center [426, 475] width 0 height 13
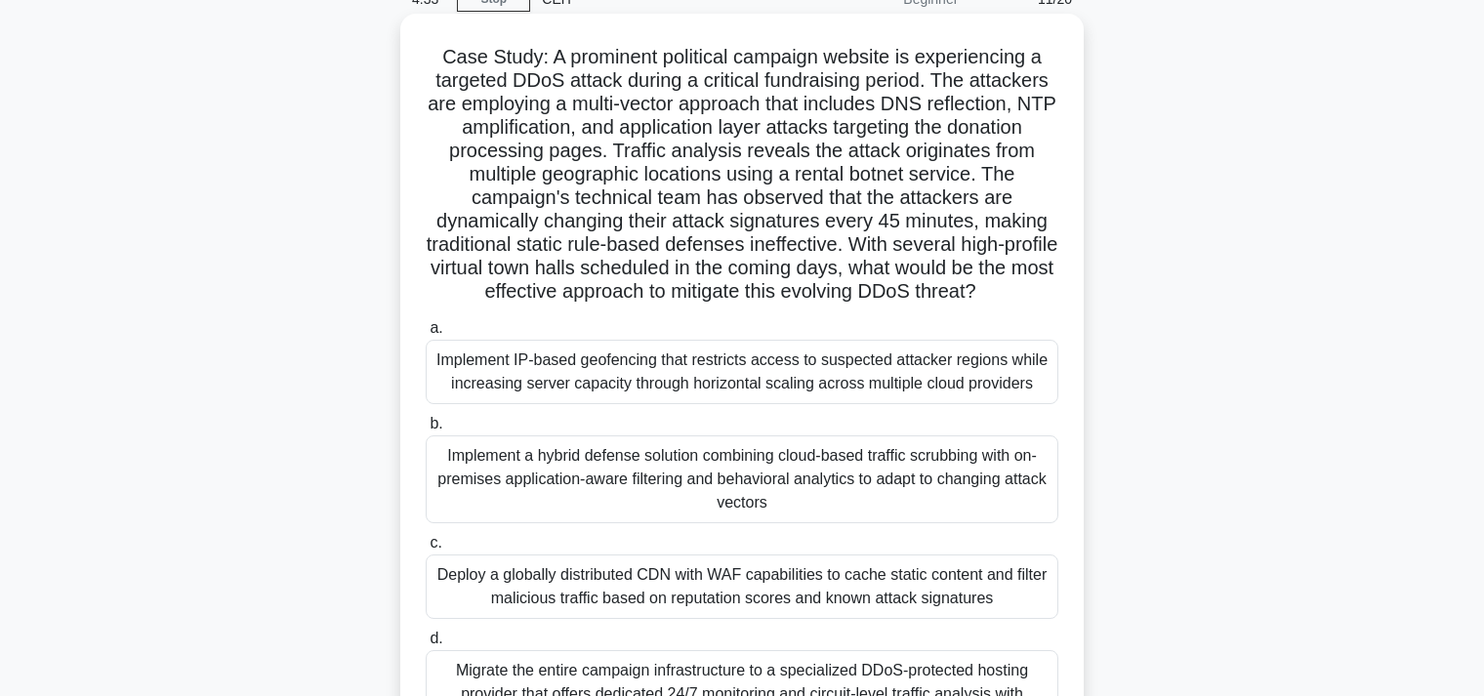
scroll to position [206, 0]
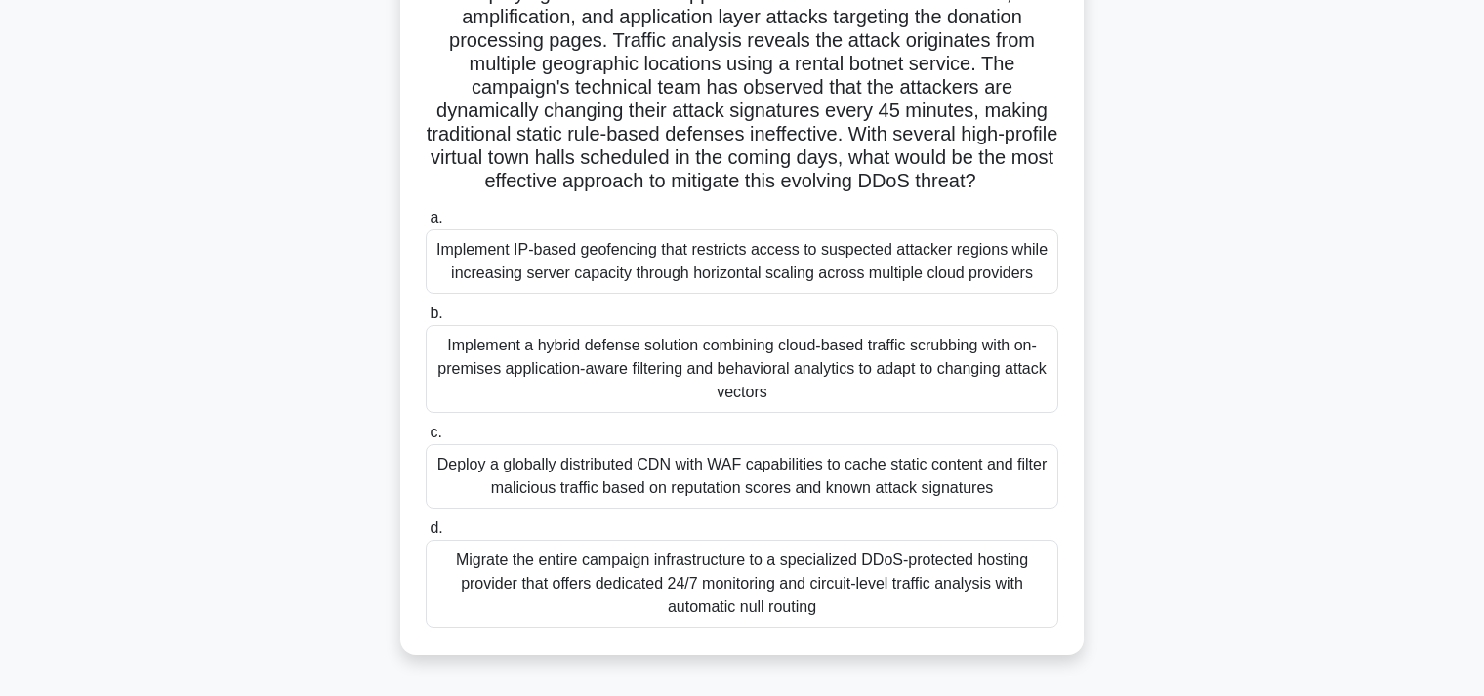
click at [618, 264] on div "Implement IP-based geofencing that restricts access to suspected attacker regio…" at bounding box center [742, 261] width 633 height 64
click at [426, 225] on input "a. Implement IP-based geofencing that restricts access to suspected attacker re…" at bounding box center [426, 218] width 0 height 13
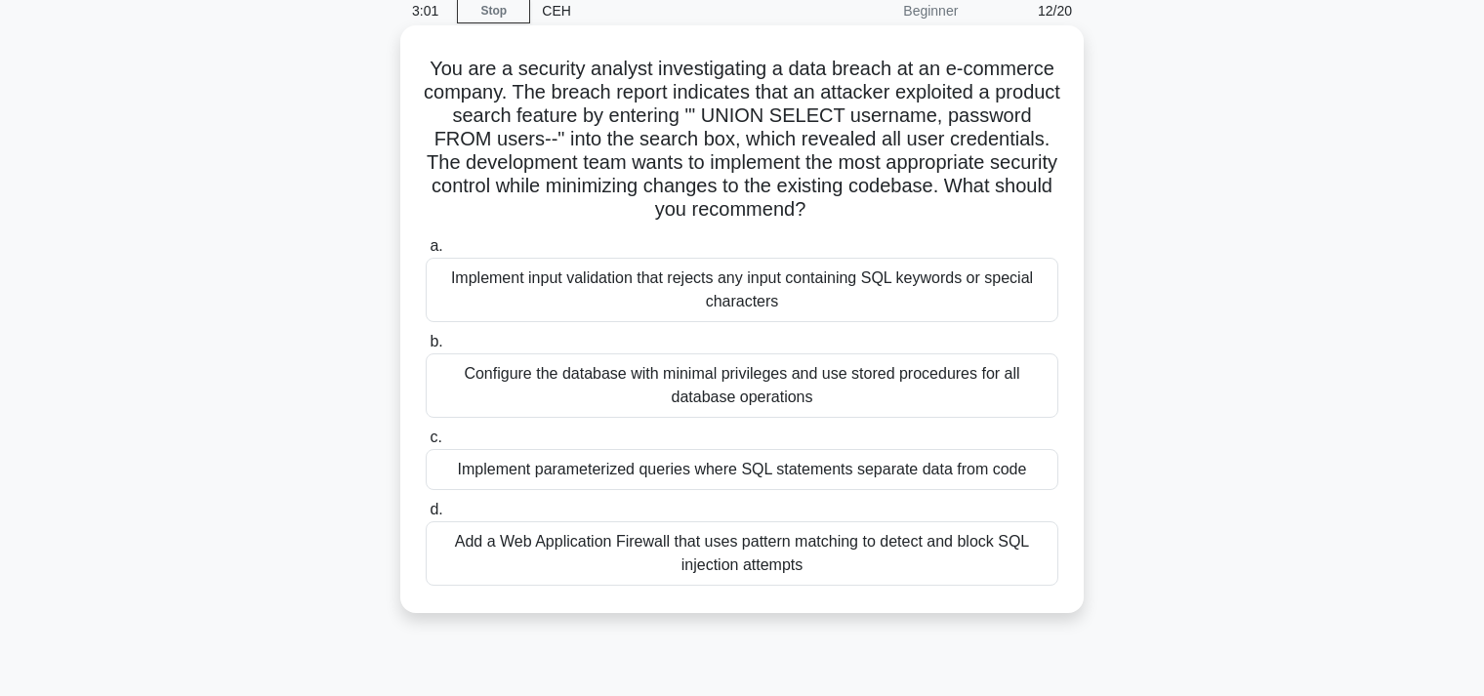
scroll to position [0, 0]
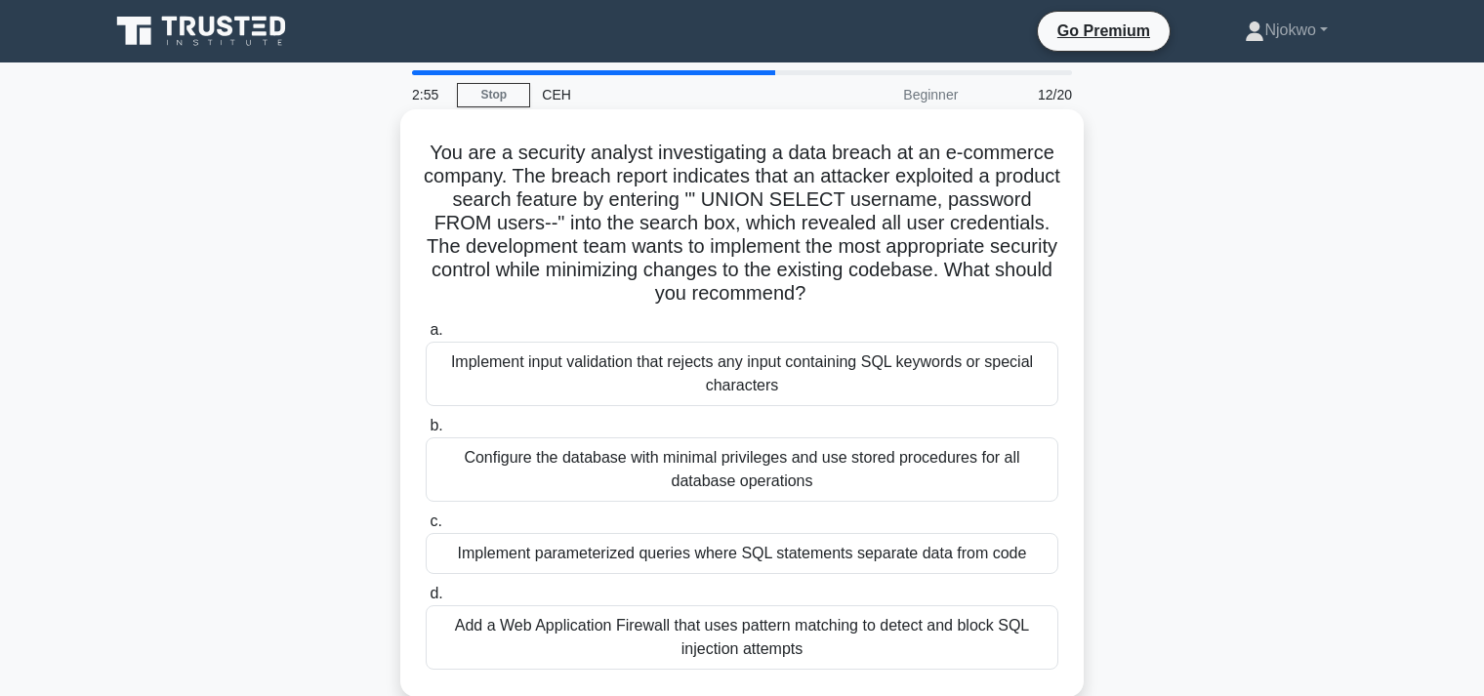
click at [751, 367] on div "Implement input validation that rejects any input containing SQL keywords or sp…" at bounding box center [742, 374] width 633 height 64
click at [426, 337] on input "a. Implement input validation that rejects any input containing SQL keywords or…" at bounding box center [426, 330] width 0 height 13
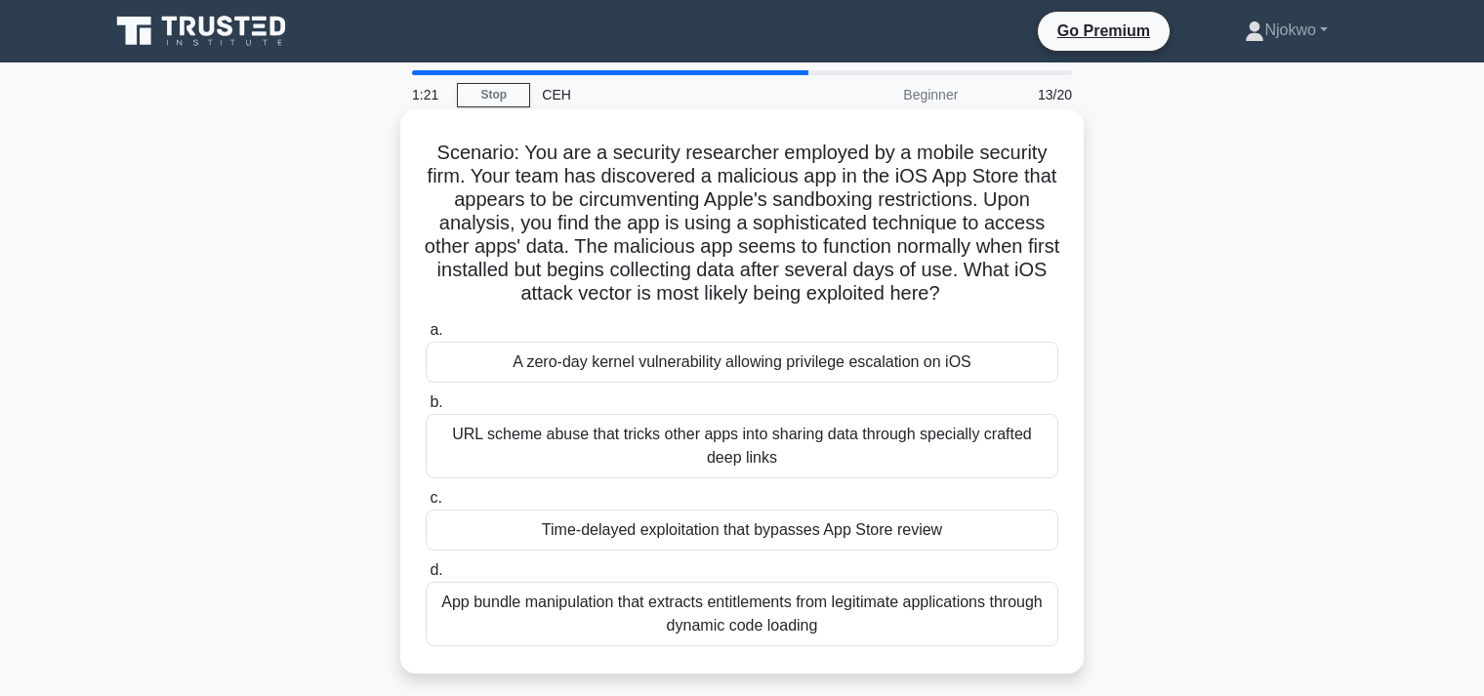
click at [716, 357] on div "A zero-day kernel vulnerability allowing privilege escalation on iOS" at bounding box center [742, 362] width 633 height 41
click at [426, 337] on input "a. A zero-day kernel vulnerability allowing privilege escalation on iOS" at bounding box center [426, 330] width 0 height 13
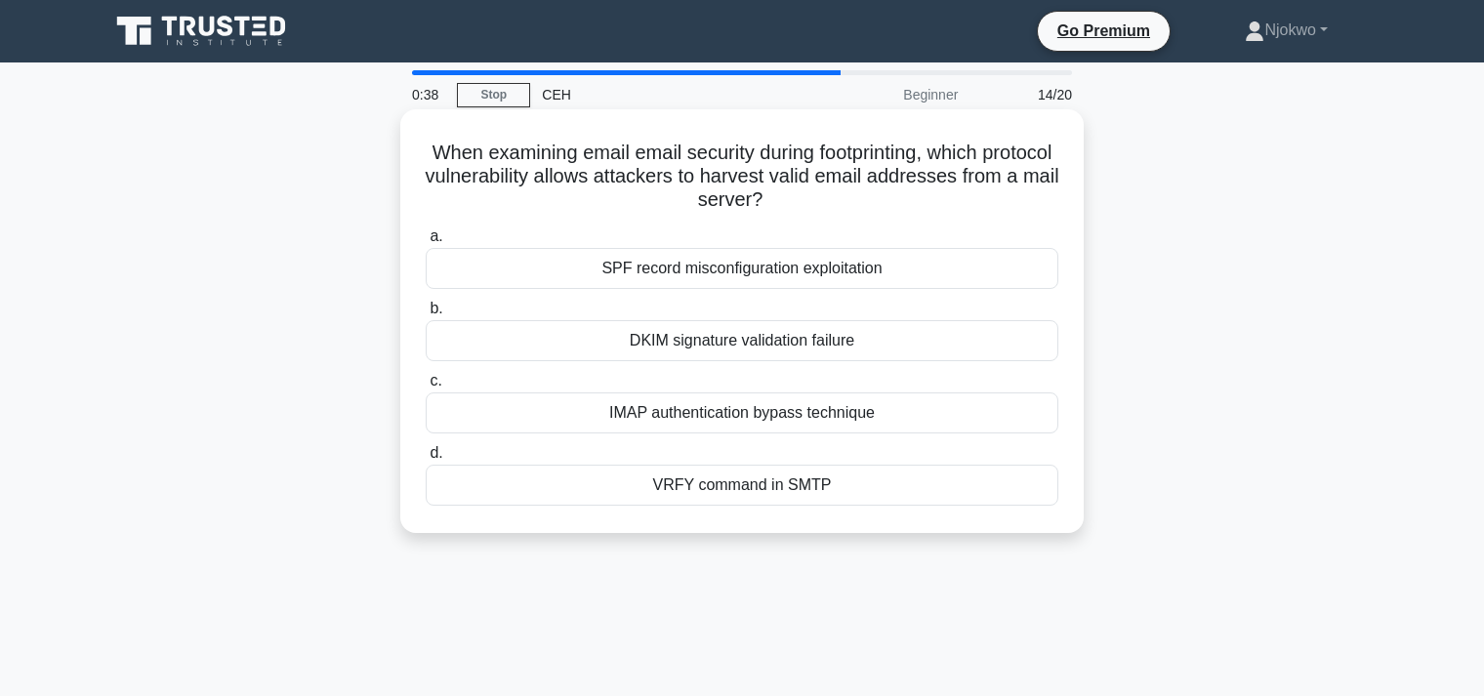
click at [742, 486] on div "VRFY command in SMTP" at bounding box center [742, 485] width 633 height 41
click at [426, 460] on input "d. VRFY command in SMTP" at bounding box center [426, 453] width 0 height 13
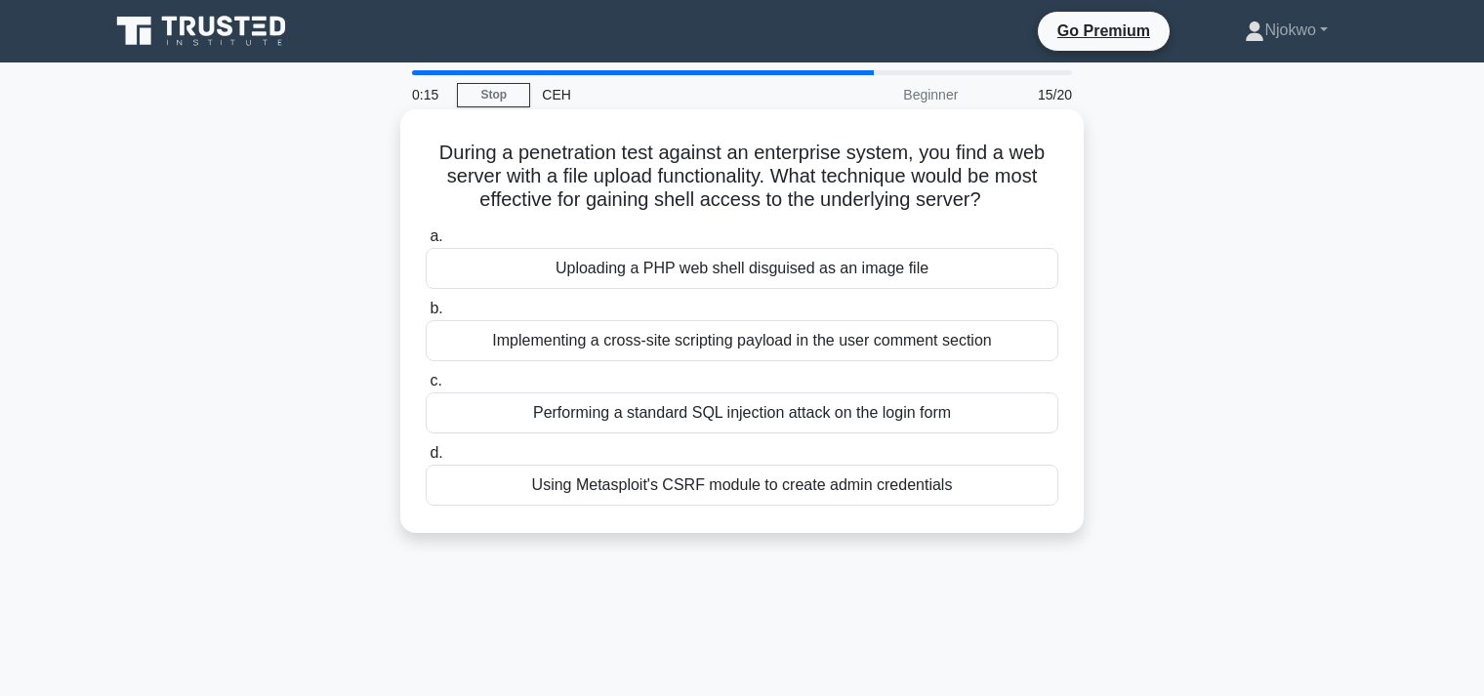
click at [668, 274] on div "Uploading a PHP web shell disguised as an image file" at bounding box center [742, 268] width 633 height 41
click at [426, 243] on input "a. Uploading a PHP web shell disguised as an image file" at bounding box center [426, 236] width 0 height 13
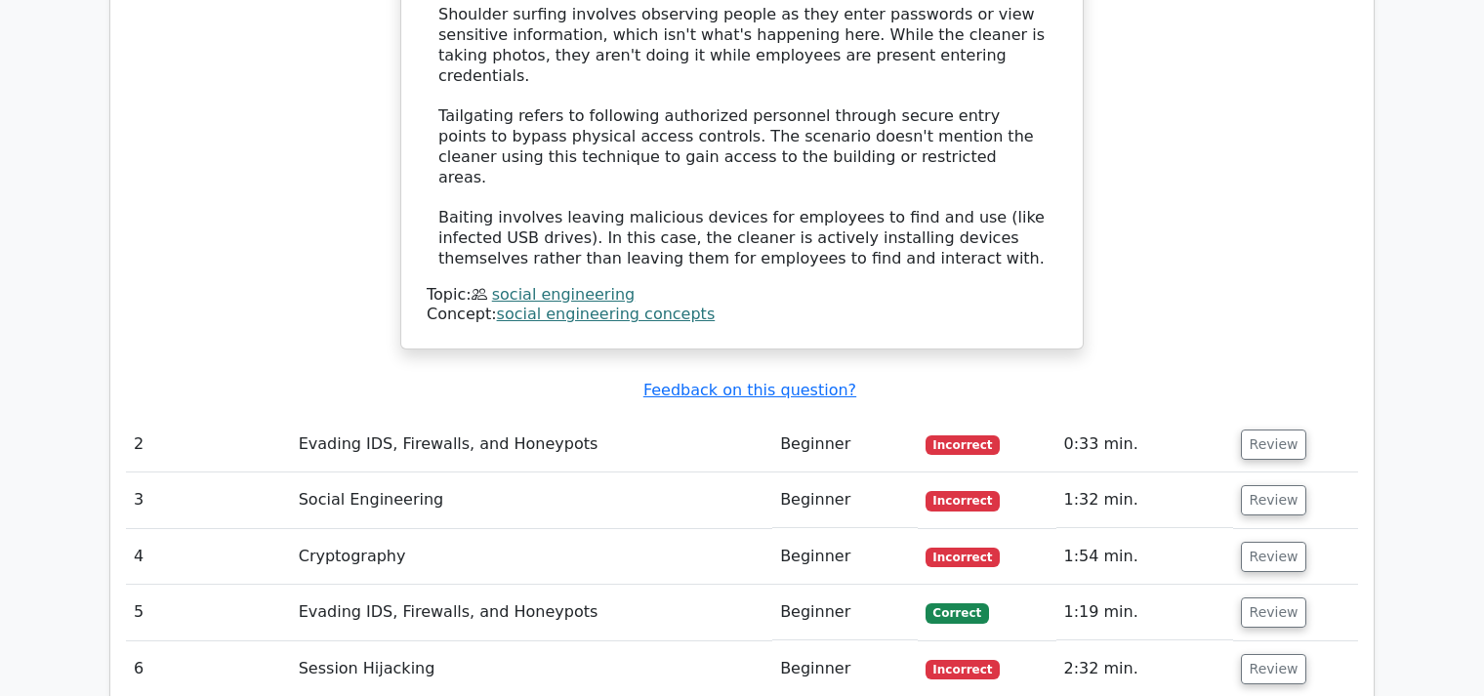
scroll to position [2680, 0]
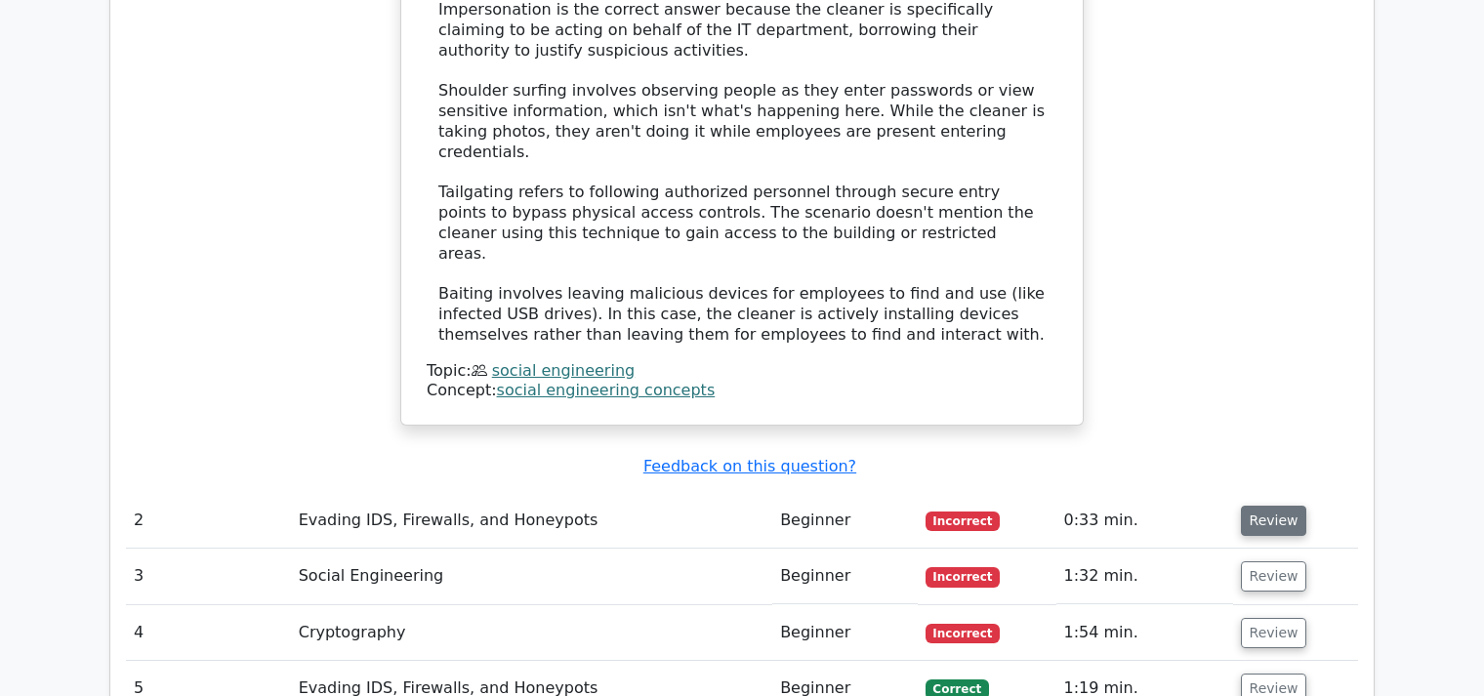
click at [1262, 506] on button "Review" at bounding box center [1274, 521] width 66 height 30
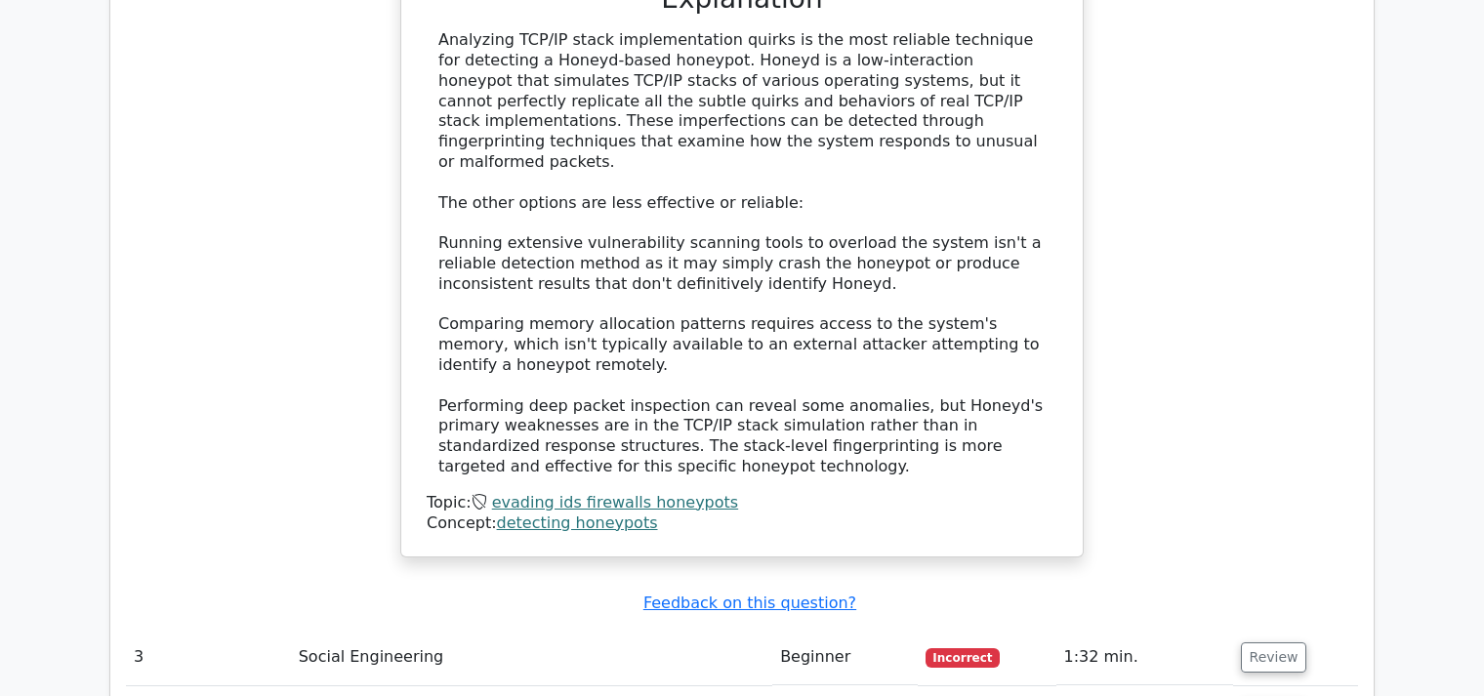
scroll to position [3711, 0]
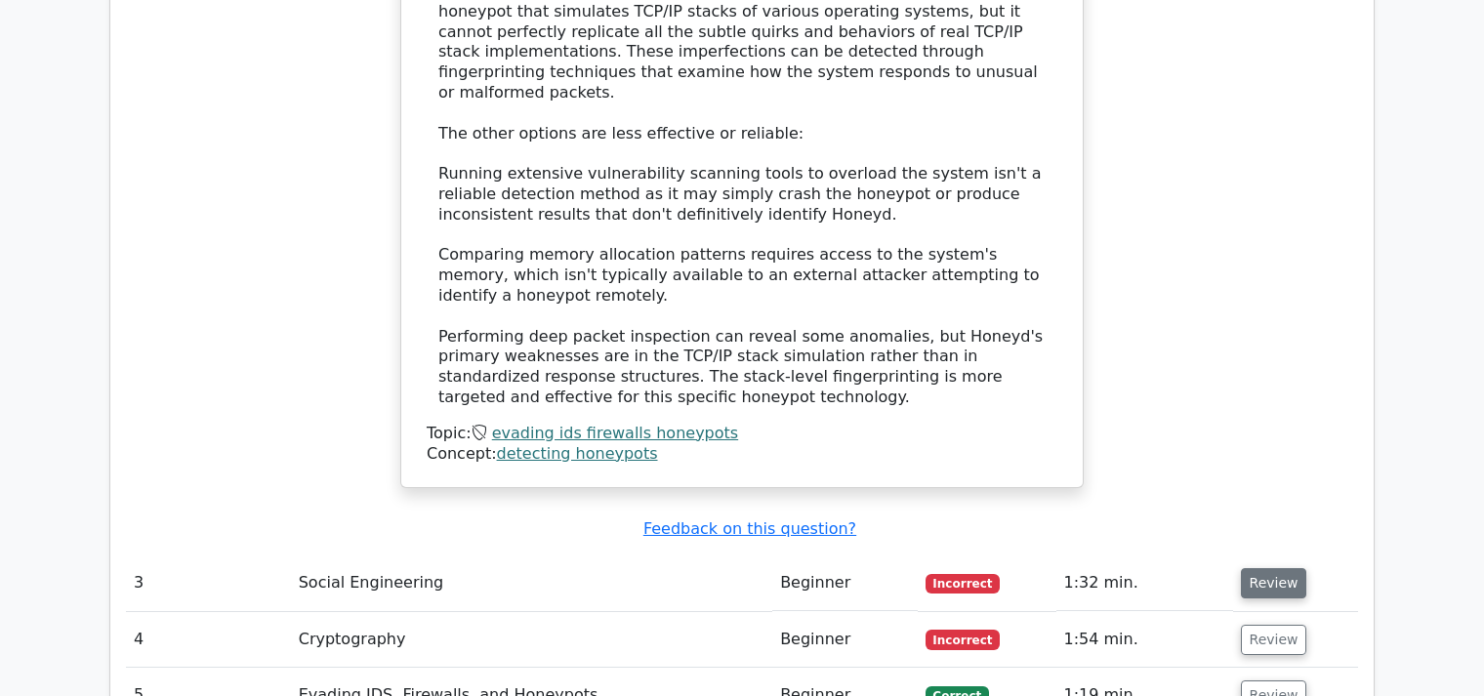
click at [1267, 568] on button "Review" at bounding box center [1274, 583] width 66 height 30
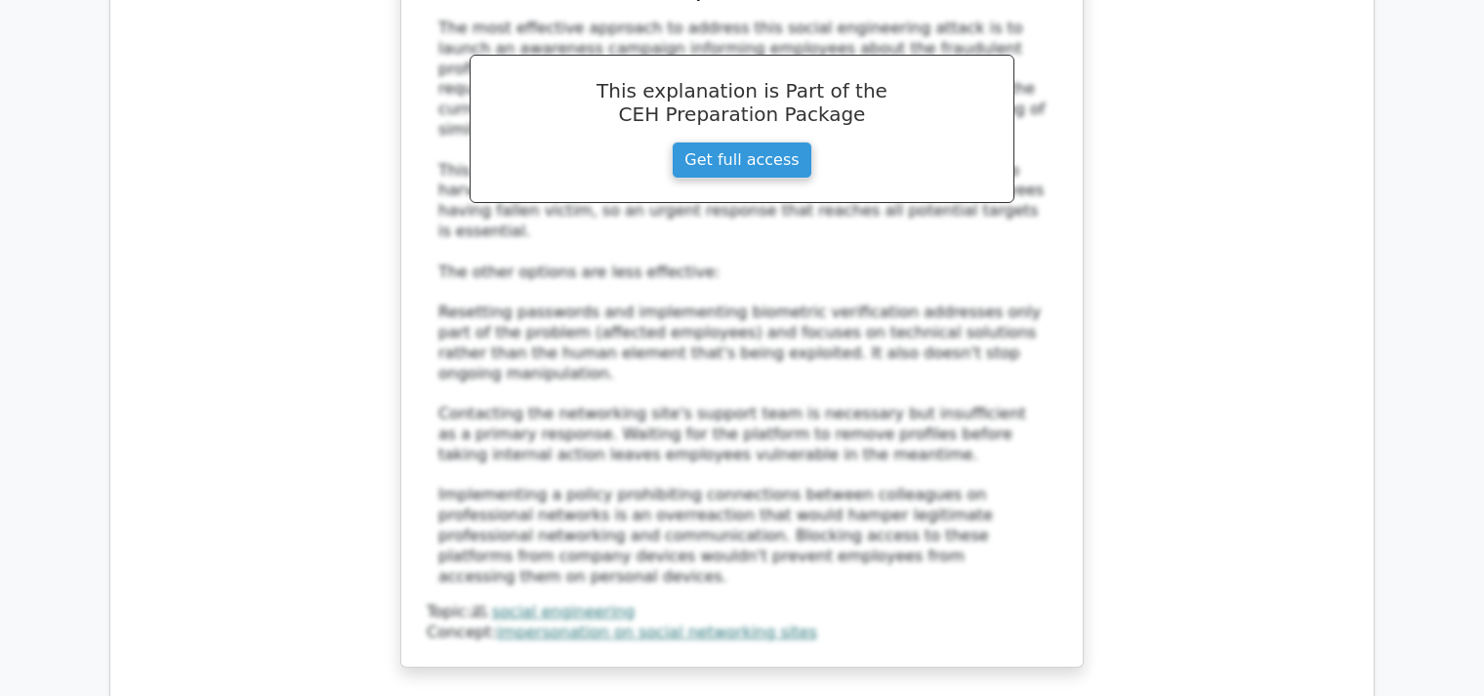
scroll to position [5155, 0]
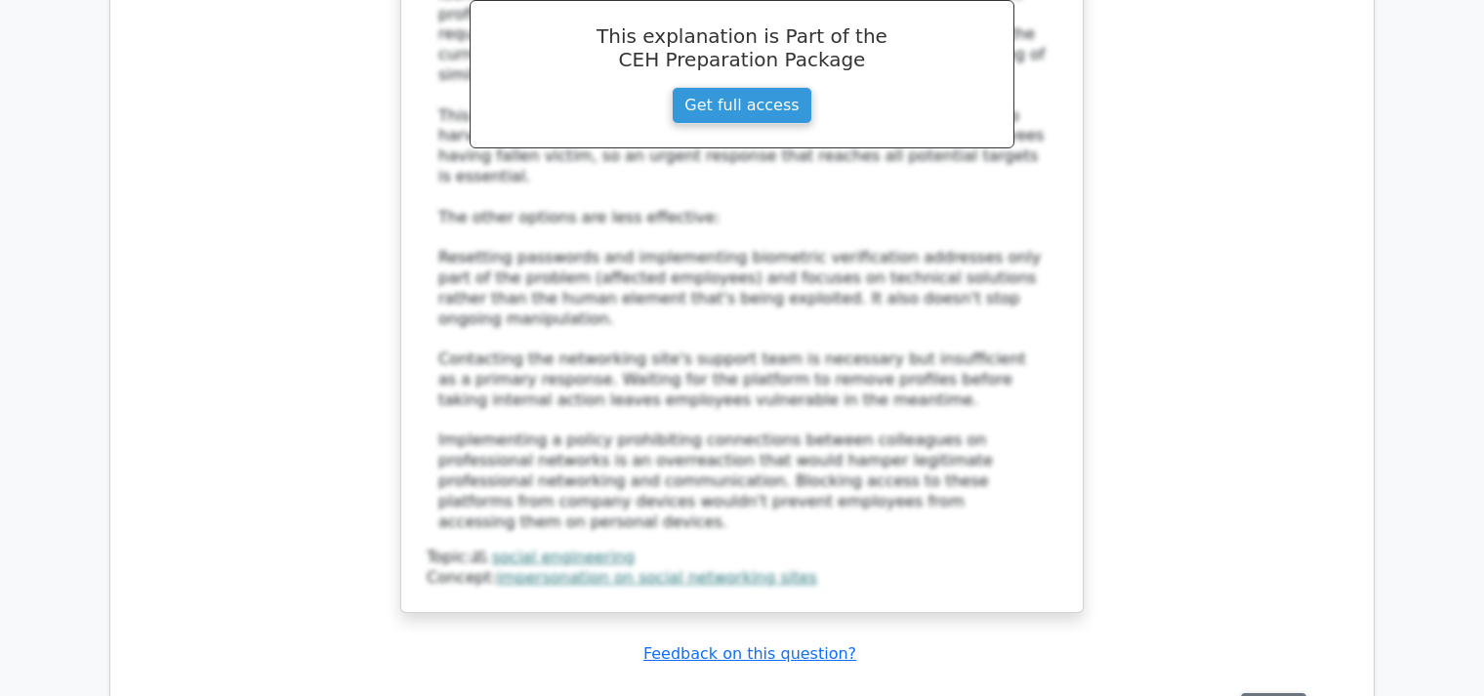
click at [1272, 693] on button "Review" at bounding box center [1274, 708] width 66 height 30
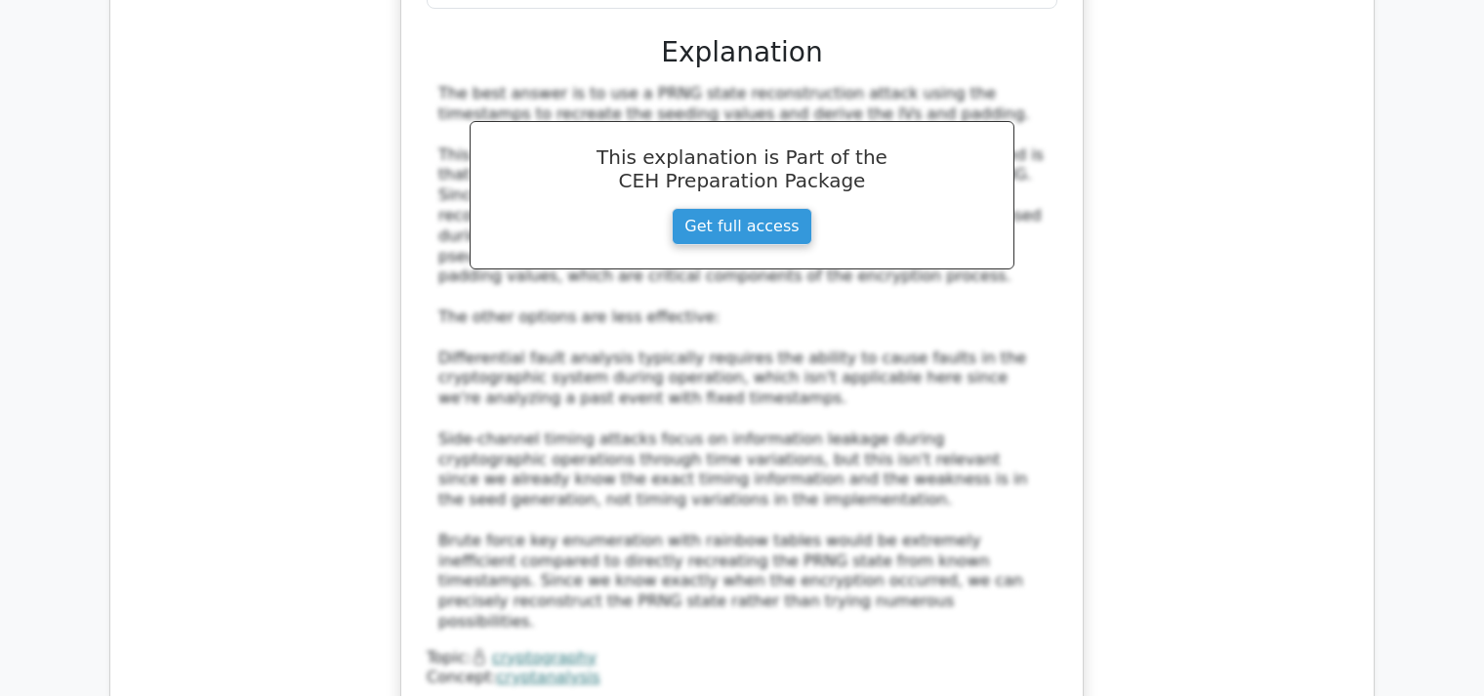
scroll to position [6599, 0]
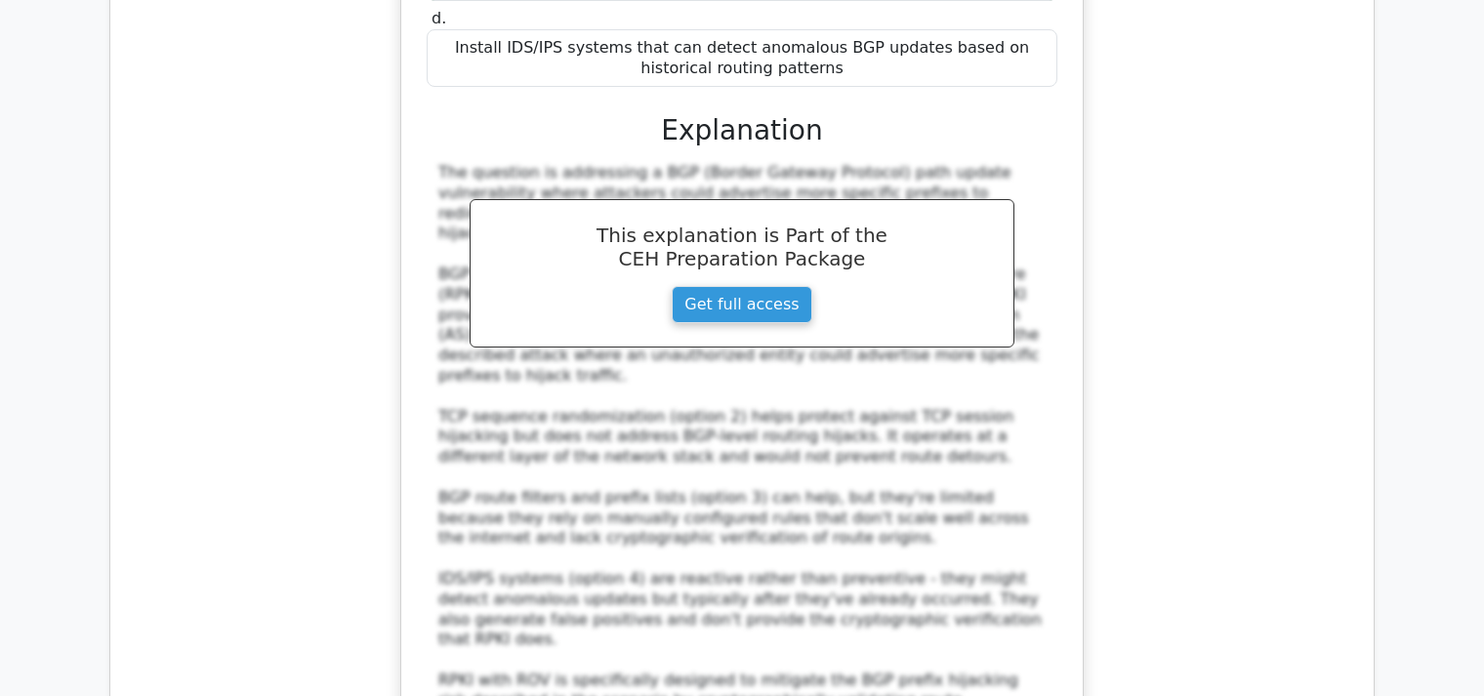
scroll to position [8042, 0]
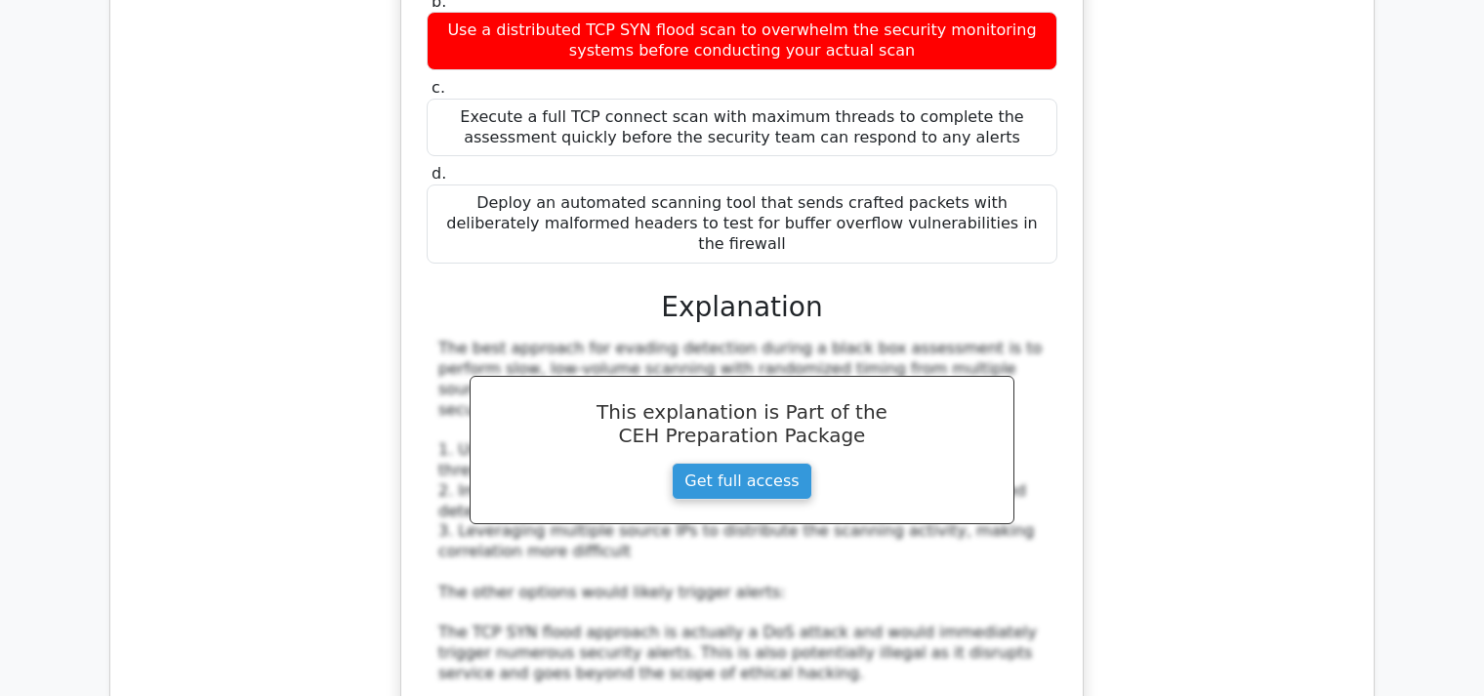
scroll to position [9486, 0]
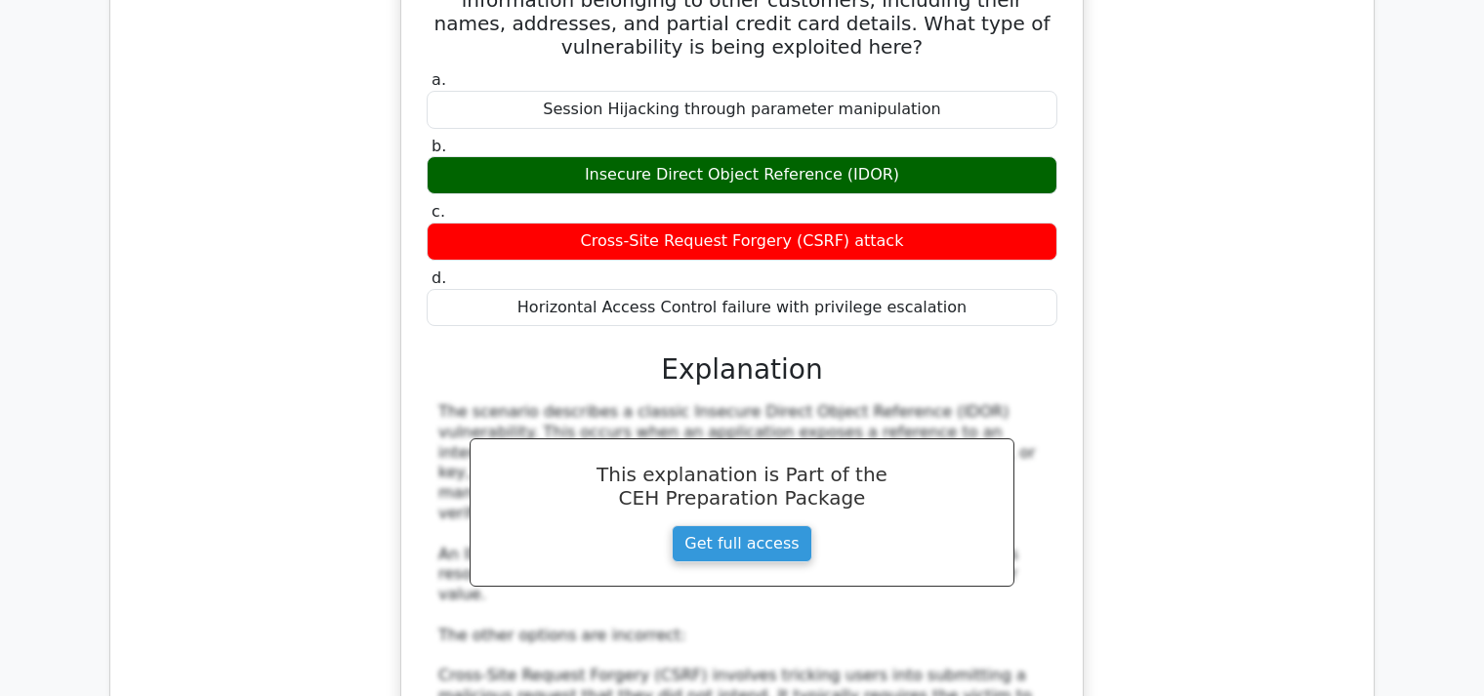
scroll to position [10723, 0]
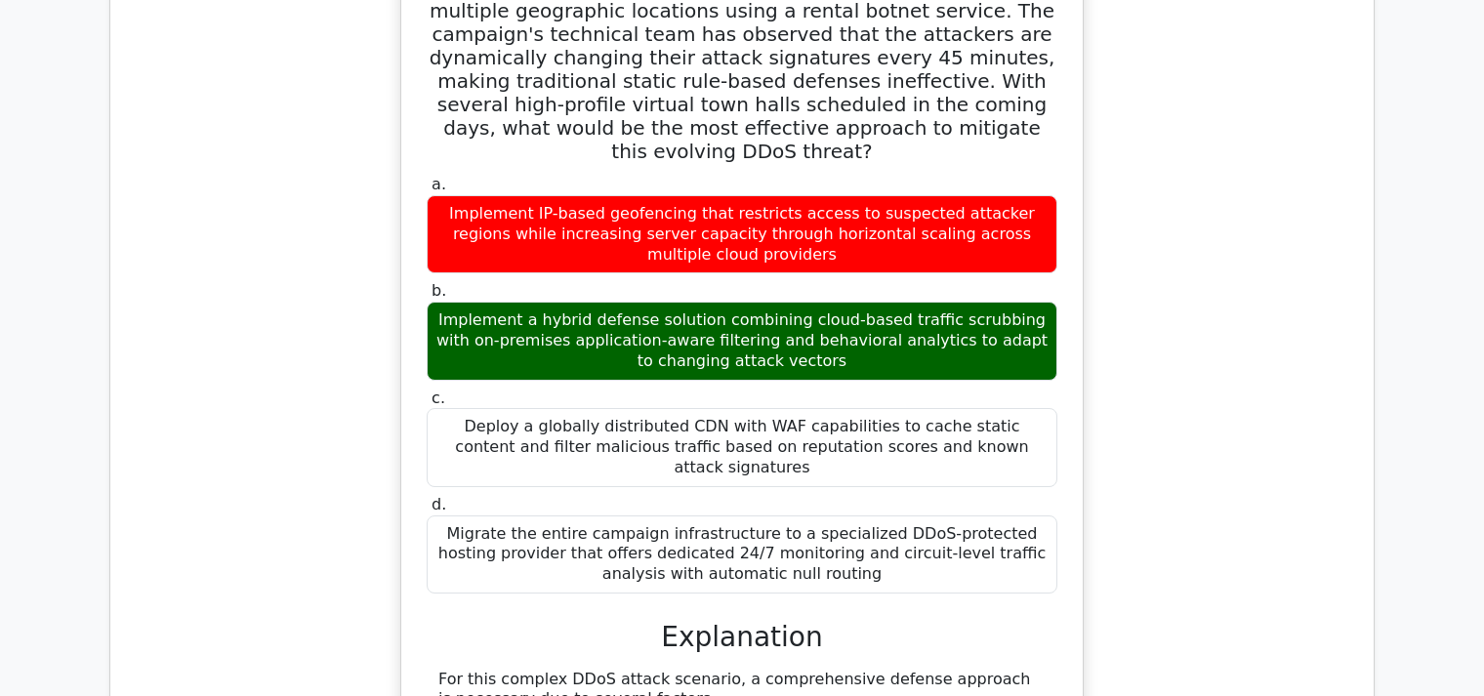
scroll to position [12166, 0]
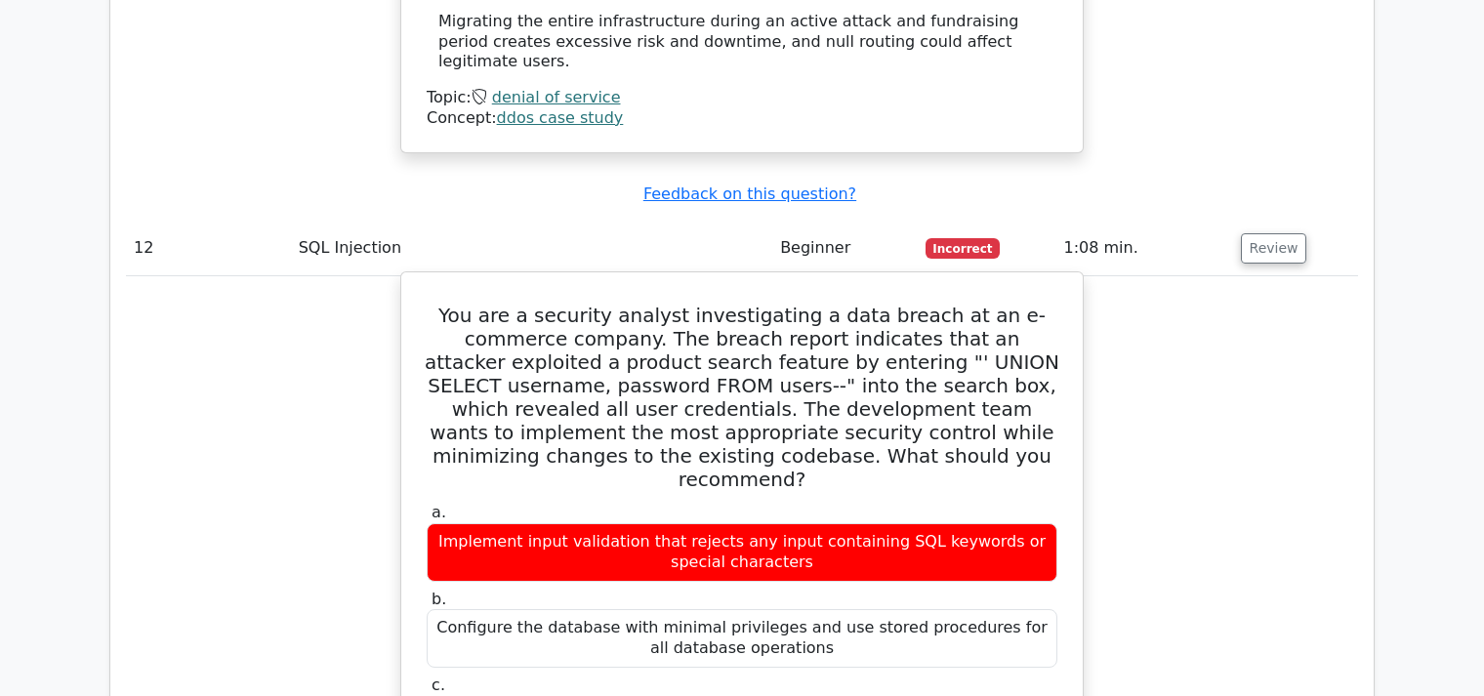
scroll to position [13197, 0]
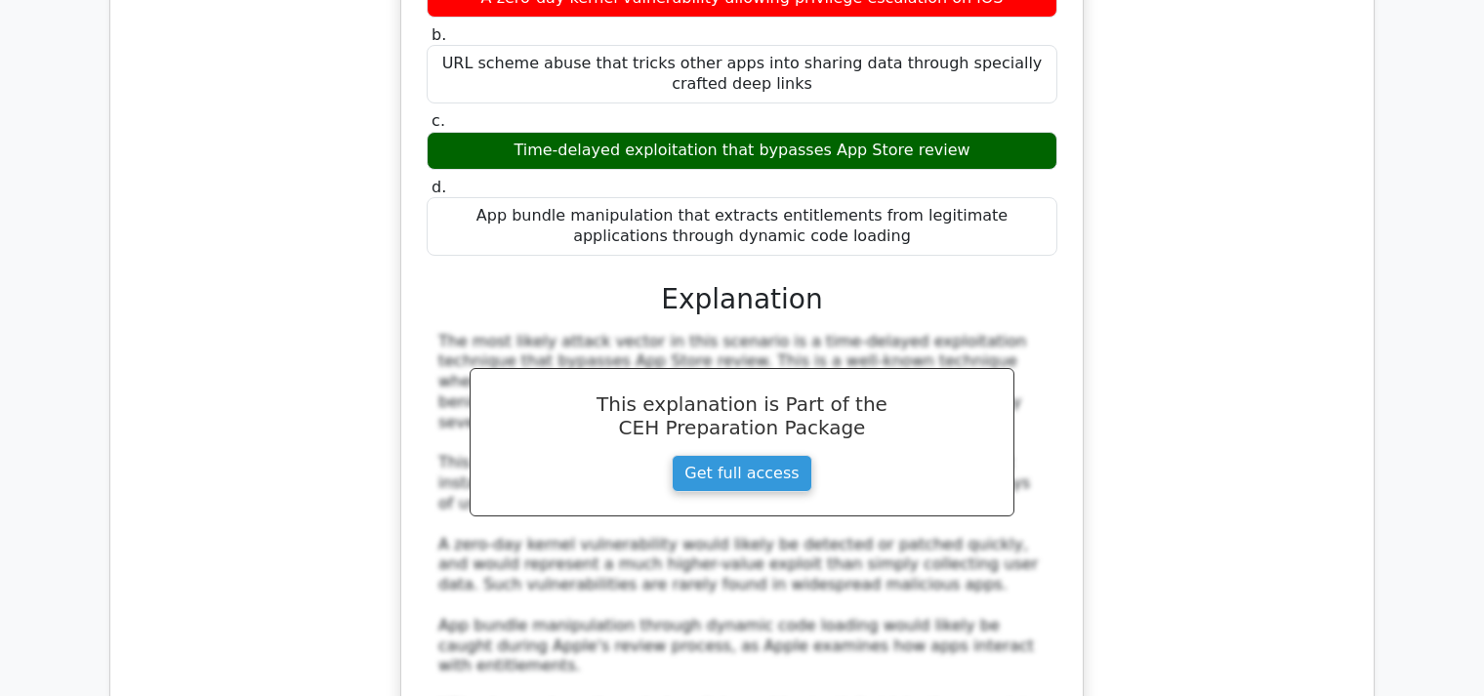
scroll to position [15053, 0]
